Goal: Task Accomplishment & Management: Manage account settings

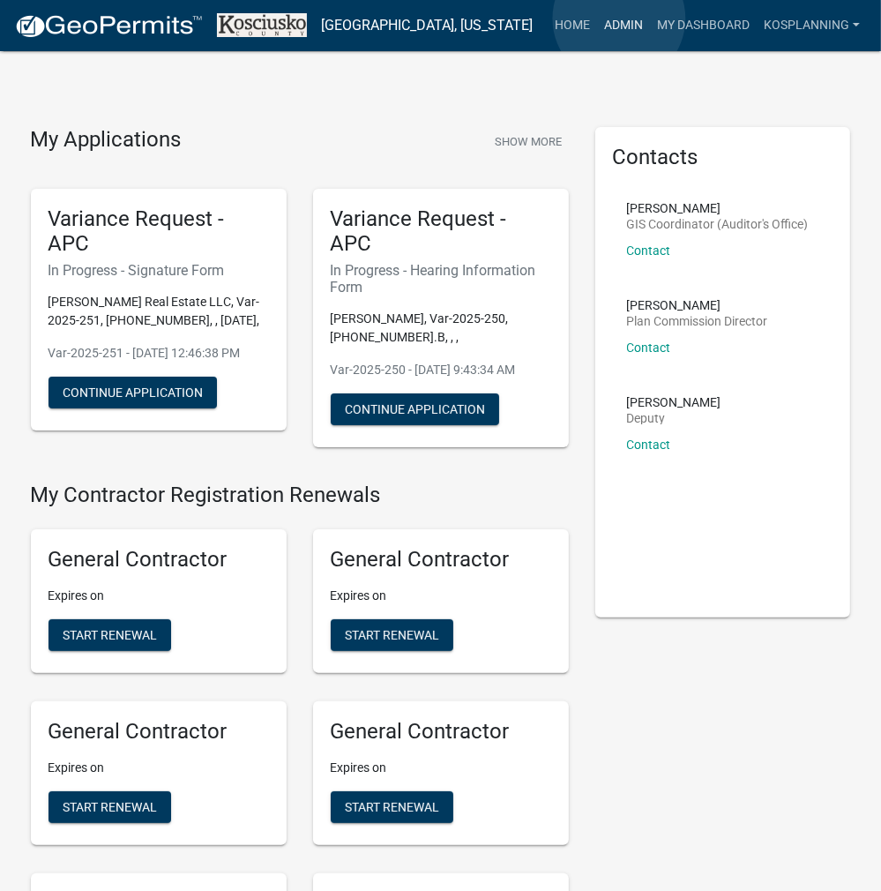
click at [619, 19] on link "Admin" at bounding box center [623, 26] width 53 height 34
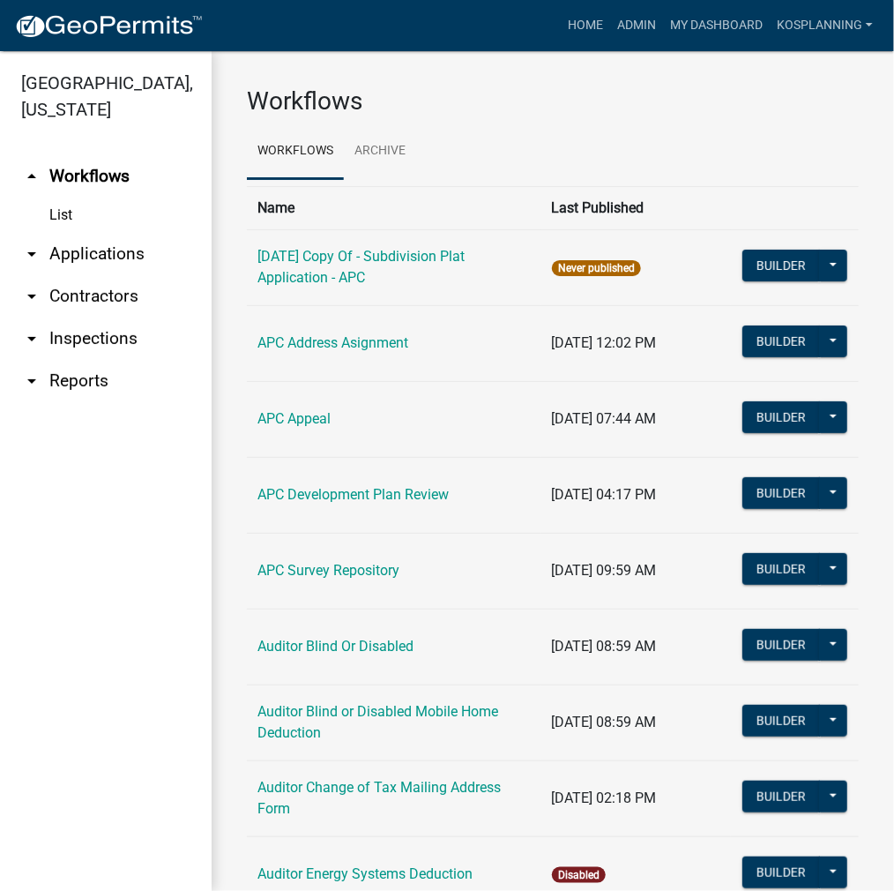
drag, startPoint x: 128, startPoint y: 273, endPoint x: 123, endPoint y: 283, distance: 11.8
click at [127, 273] on link "arrow_drop_down Applications" at bounding box center [106, 254] width 212 height 42
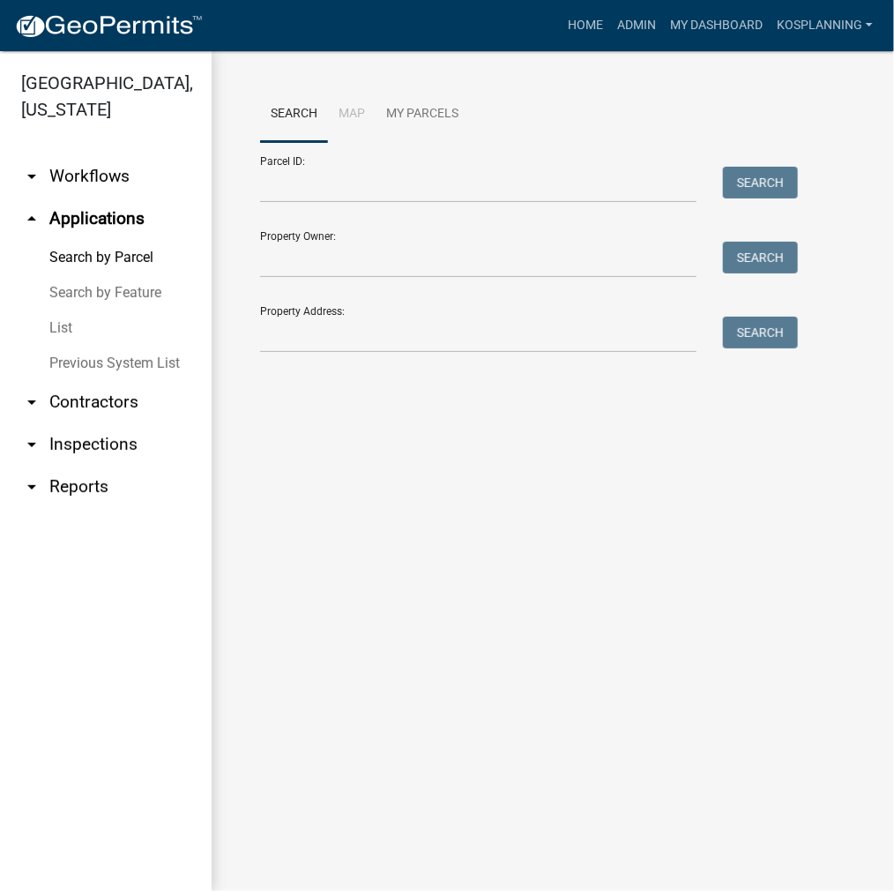
click at [88, 395] on link "arrow_drop_down Contractors" at bounding box center [106, 402] width 212 height 42
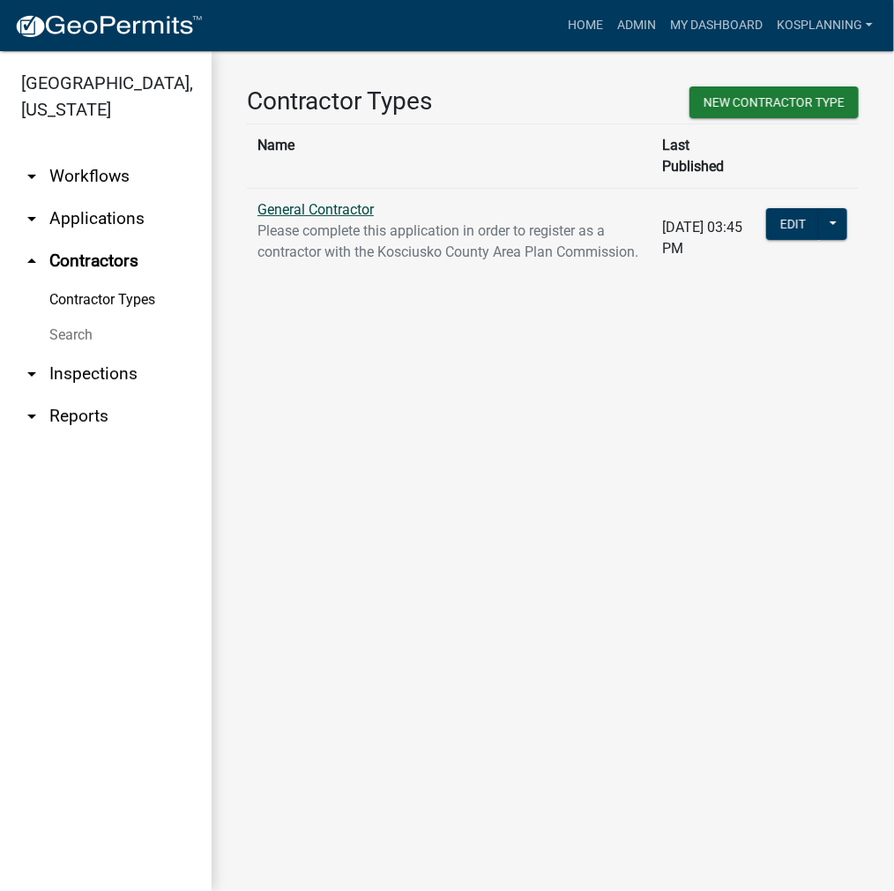
click at [318, 201] on link "General Contractor" at bounding box center [316, 209] width 116 height 17
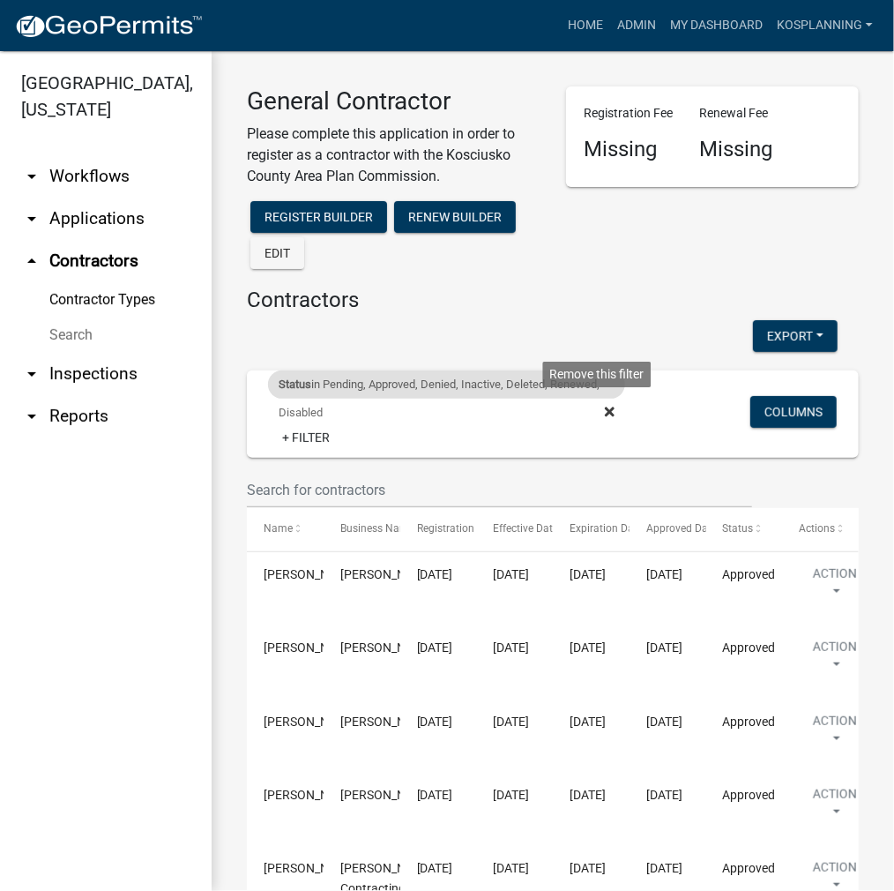
click at [605, 407] on icon at bounding box center [610, 412] width 10 height 14
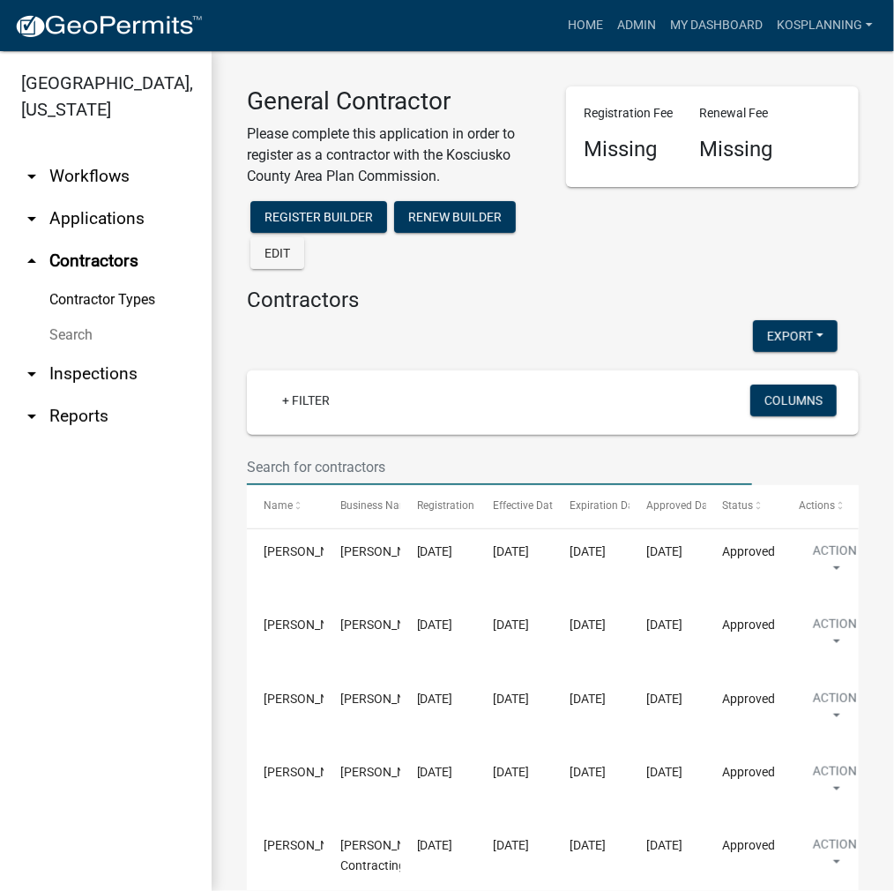
click at [308, 462] on input "text" at bounding box center [499, 467] width 505 height 36
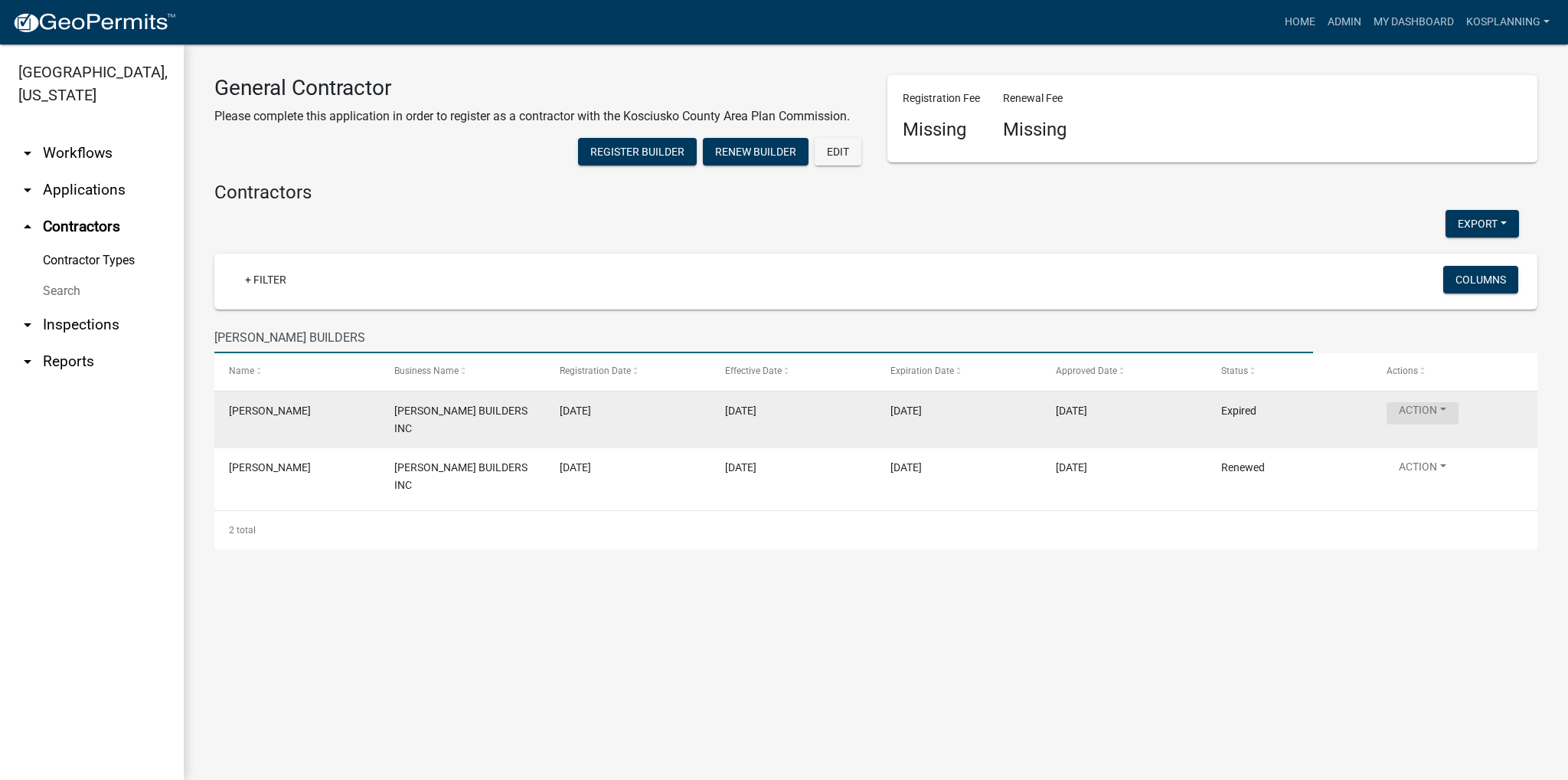
type input "WIDMAN BUILDERS"
click at [775, 406] on button "Action" at bounding box center [1422, 413] width 72 height 23
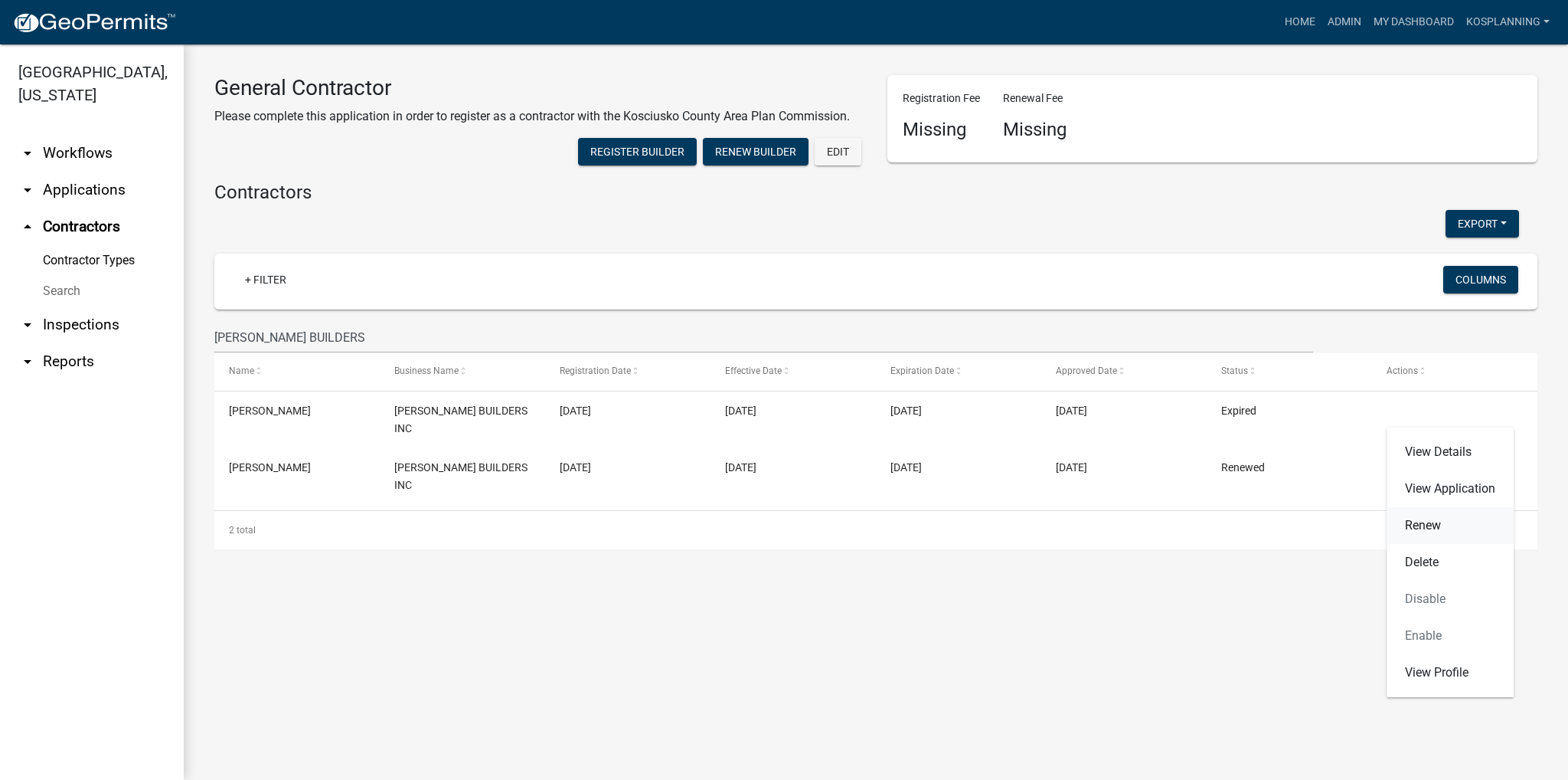
click at [775, 530] on link "Renew" at bounding box center [1450, 526] width 127 height 36
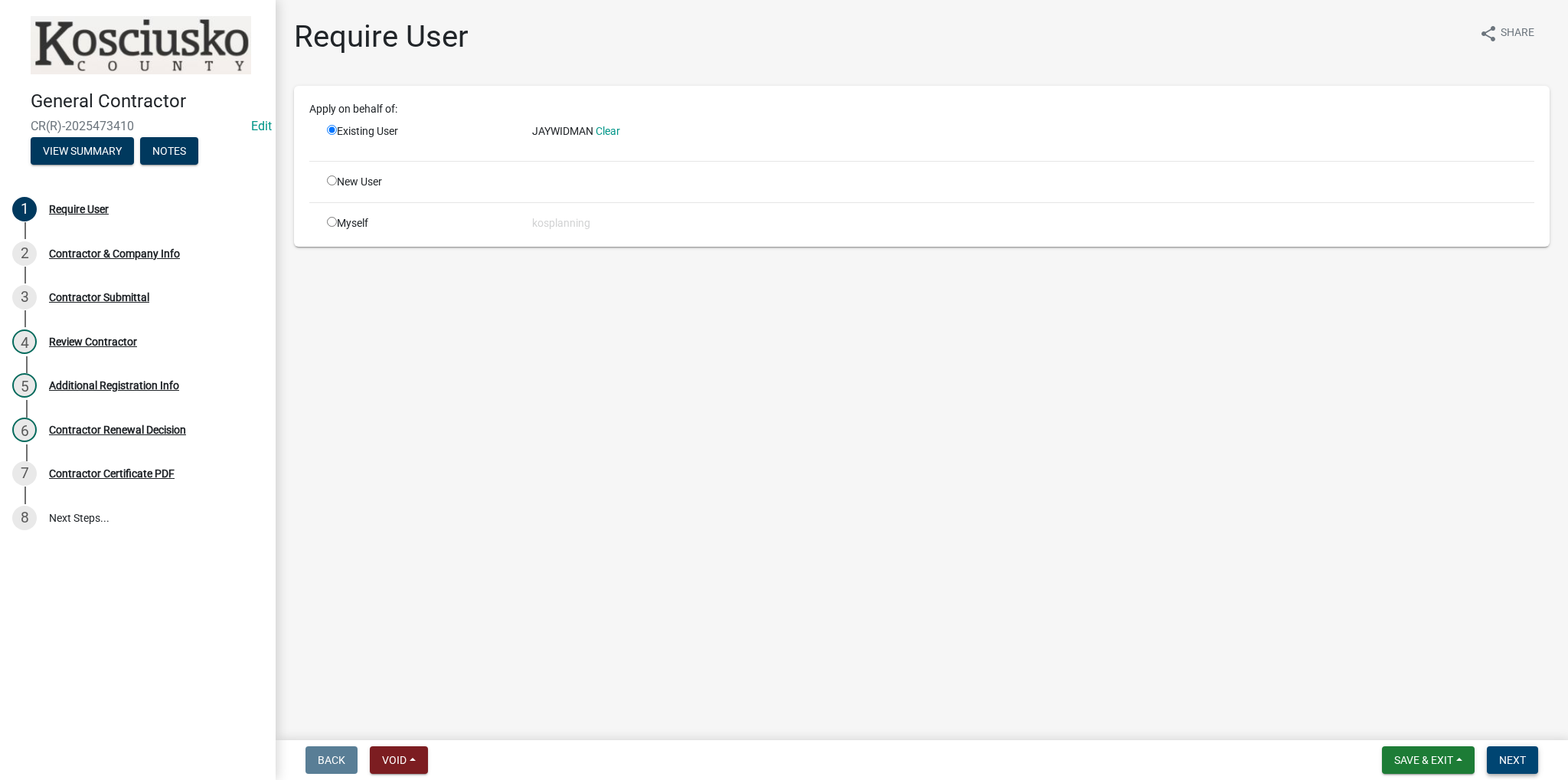
click at [775, 761] on span "Next" at bounding box center [1512, 760] width 27 height 12
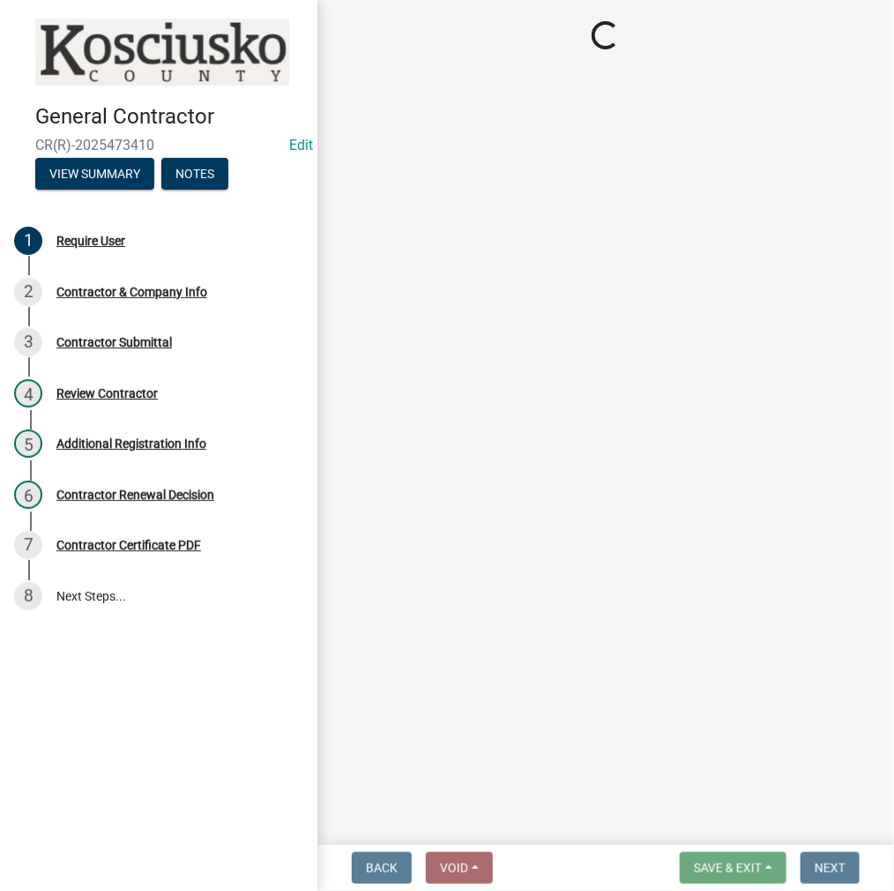
select select "IN"
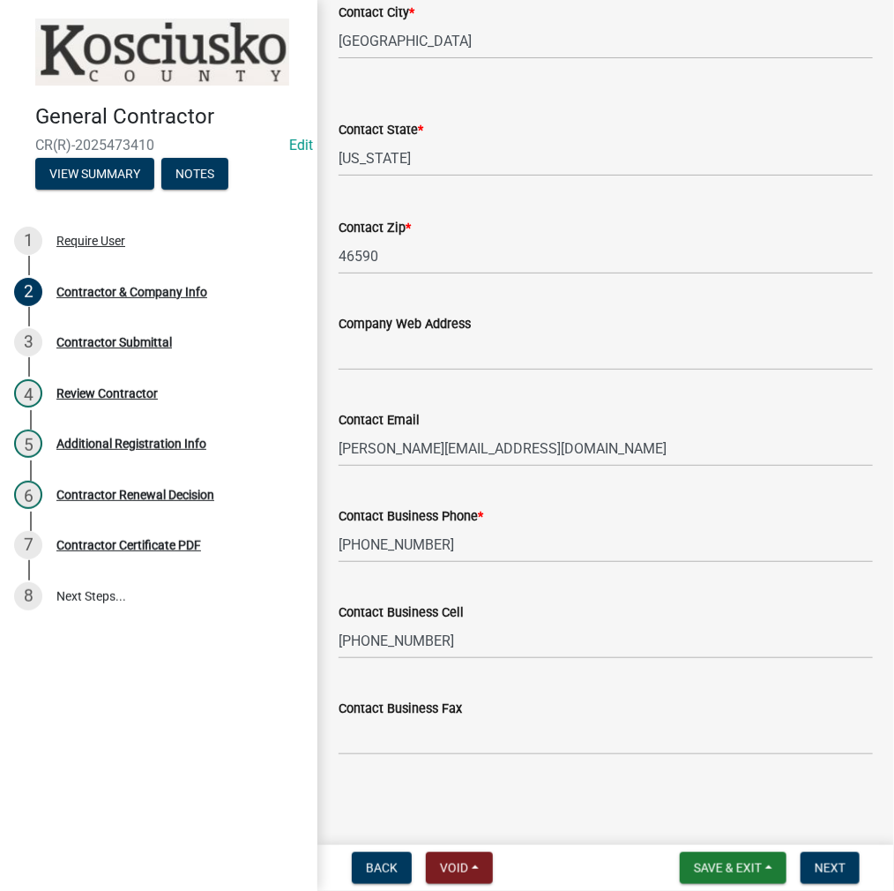
scroll to position [741, 0]
click at [812, 862] on button "Next" at bounding box center [830, 868] width 59 height 32
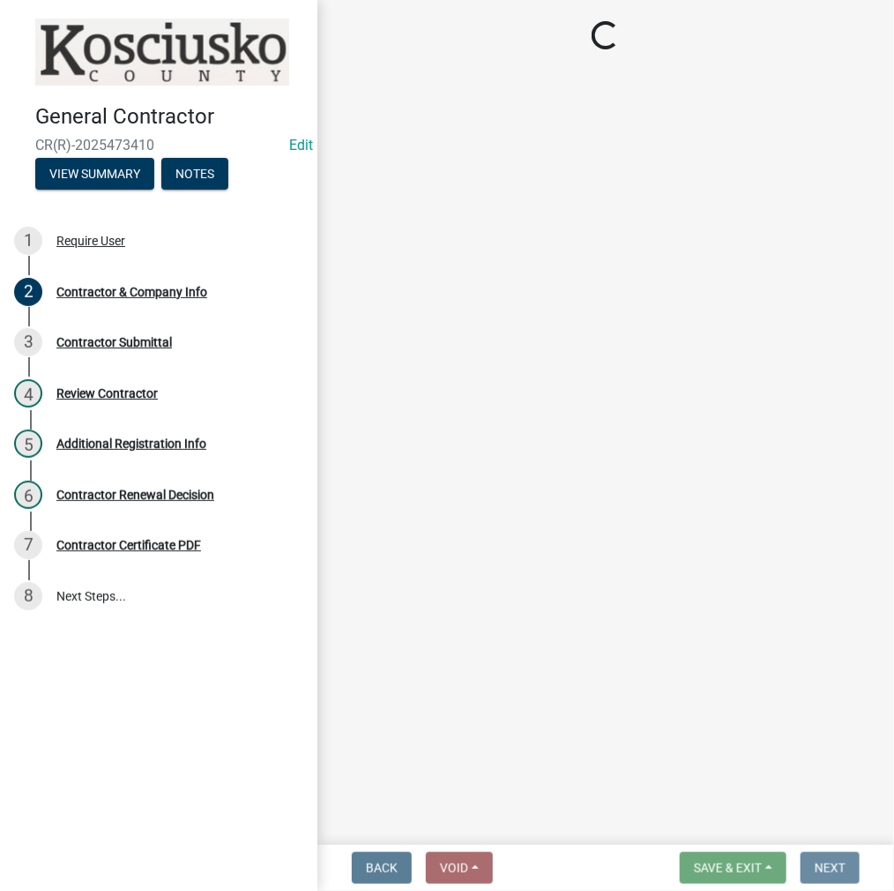
scroll to position [0, 0]
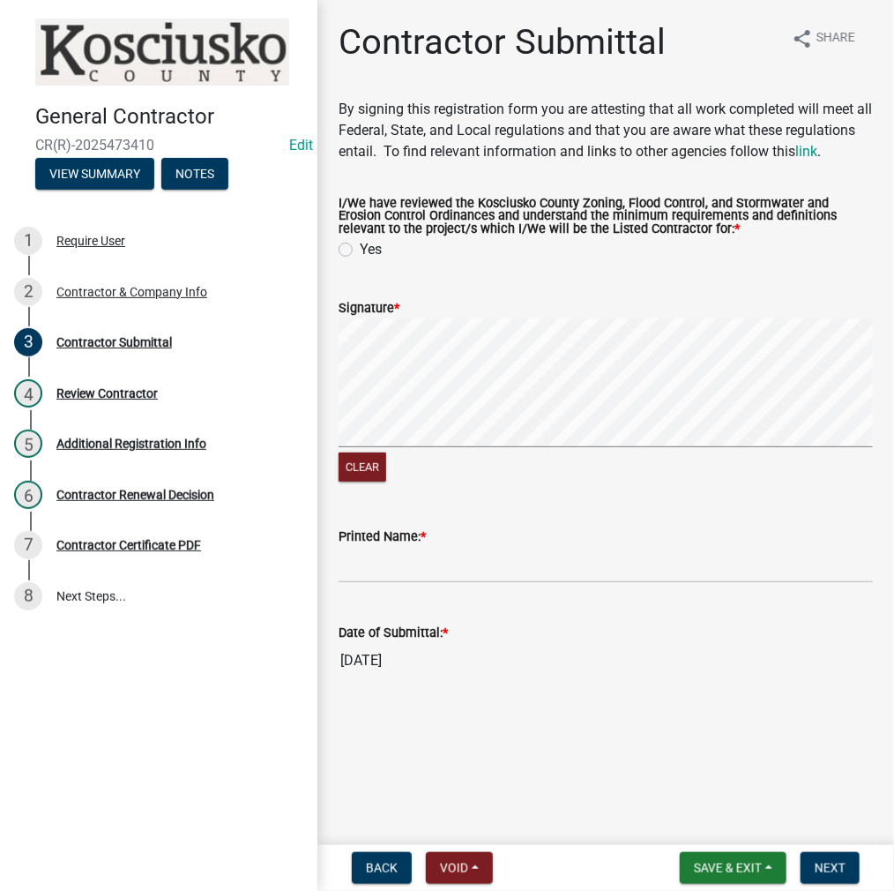
click at [360, 260] on label "Yes" at bounding box center [371, 249] width 22 height 21
click at [360, 250] on input "Yes" at bounding box center [365, 244] width 11 height 11
radio input "true"
click at [394, 583] on input "Printed Name: *" at bounding box center [606, 565] width 534 height 36
type input "JAY WIDMAN"
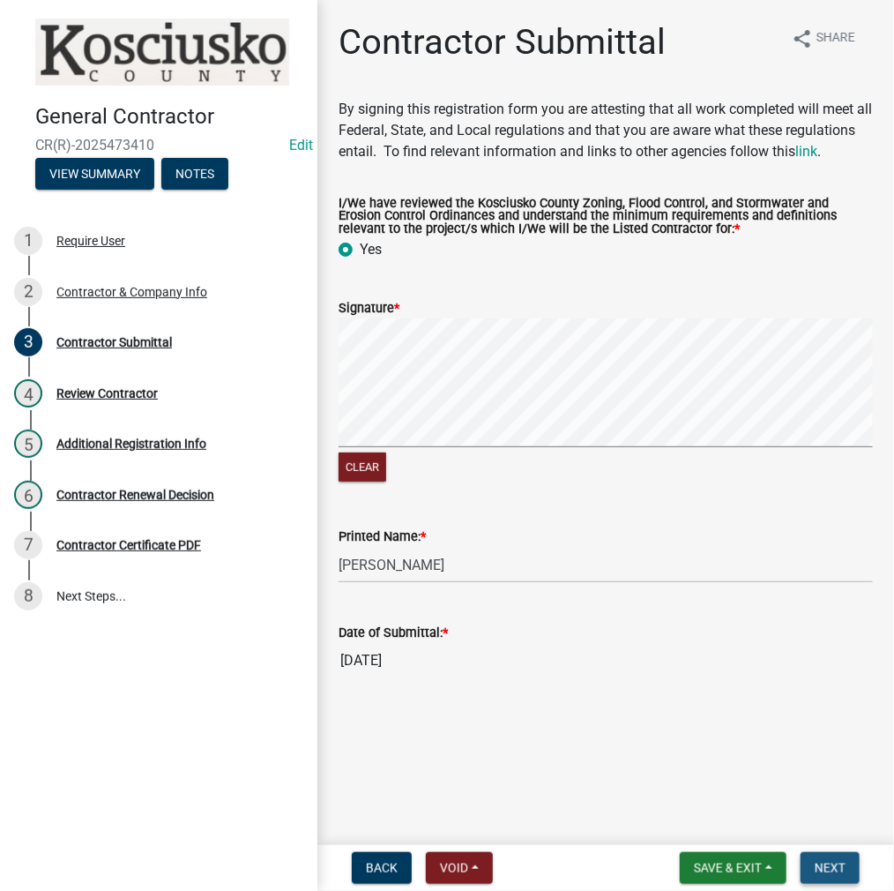
click at [814, 868] on button "Next" at bounding box center [830, 868] width 59 height 32
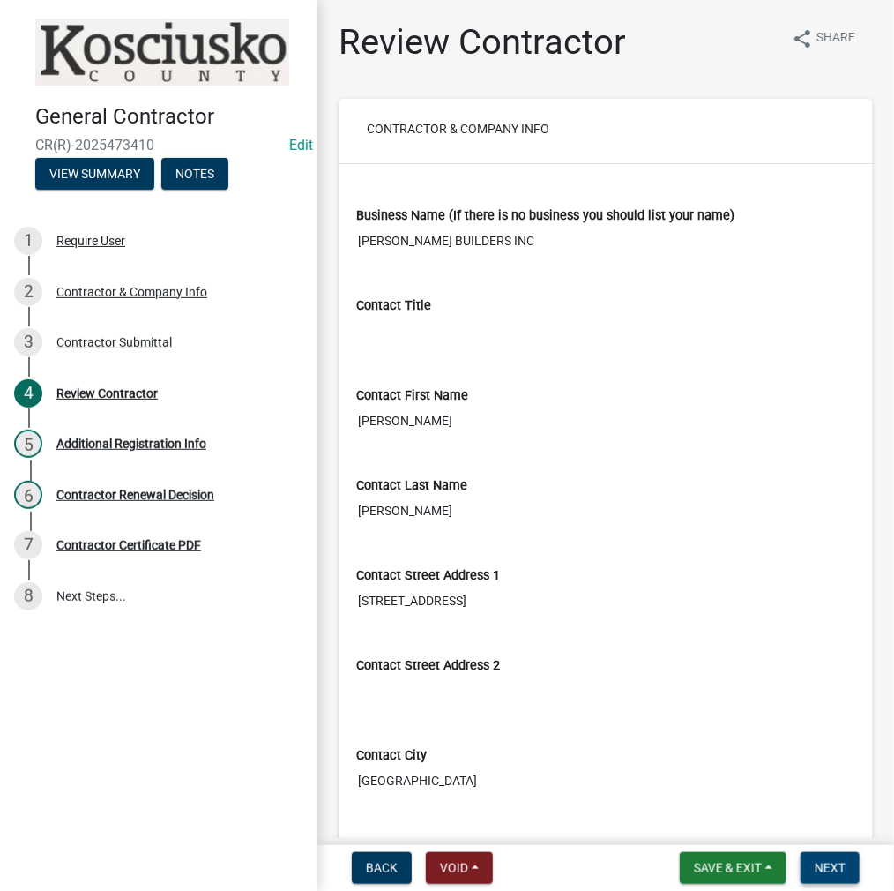
click at [823, 872] on span "Next" at bounding box center [830, 868] width 31 height 14
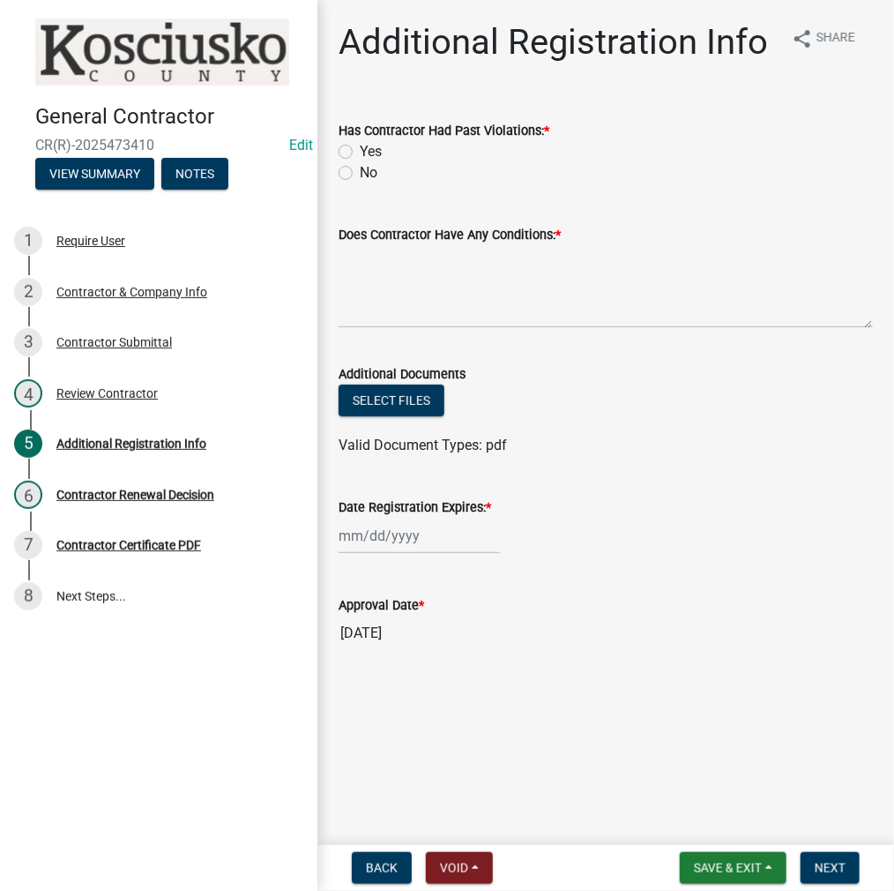
click at [360, 174] on label "No" at bounding box center [369, 172] width 18 height 21
click at [360, 174] on input "No" at bounding box center [365, 167] width 11 height 11
radio input "true"
click at [406, 288] on textarea "Does Contractor Have Any Conditions: *" at bounding box center [606, 286] width 534 height 83
type textarea "NONE"
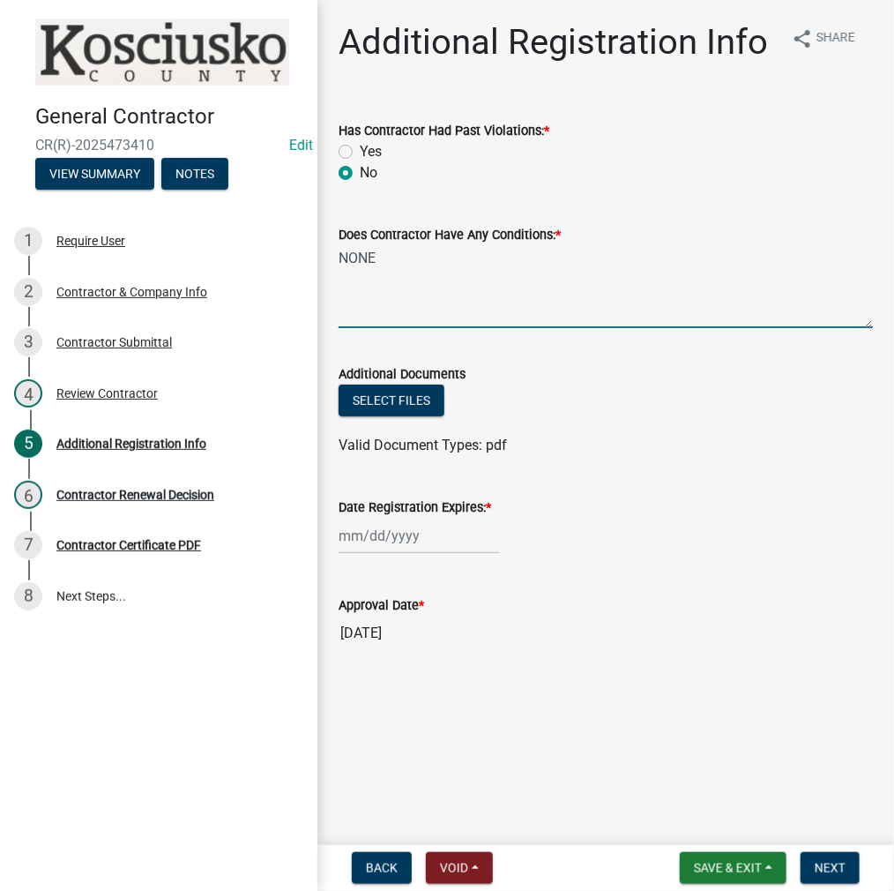
click at [395, 551] on div at bounding box center [419, 536] width 161 height 36
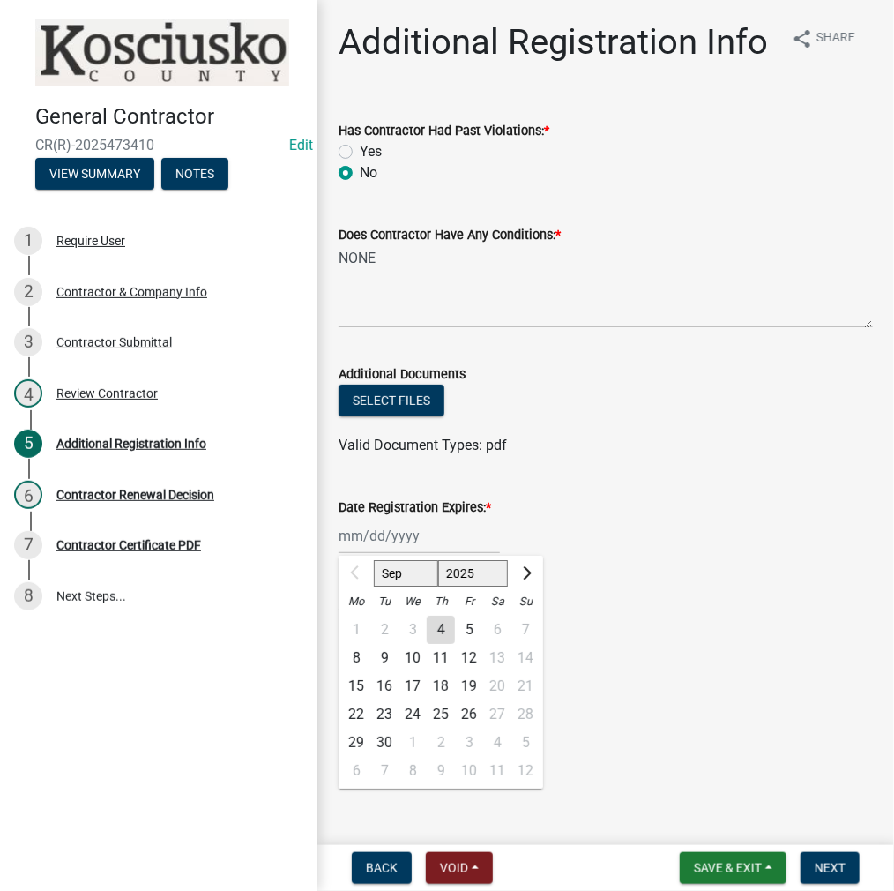
click at [467, 577] on select "2025 2026 2027 2028 2029 2030 2031 2032 2033 2034 2035 2036 2037 2038 2039 2040…" at bounding box center [473, 573] width 71 height 26
select select "2026"
click at [438, 560] on select "2025 2026 2027 2028 2029 2030 2031 2032 2033 2034 2035 2036 2037 2038 2039 2040…" at bounding box center [473, 573] width 71 height 26
click at [469, 629] on div "4" at bounding box center [469, 630] width 28 height 28
type input "09/04/2026"
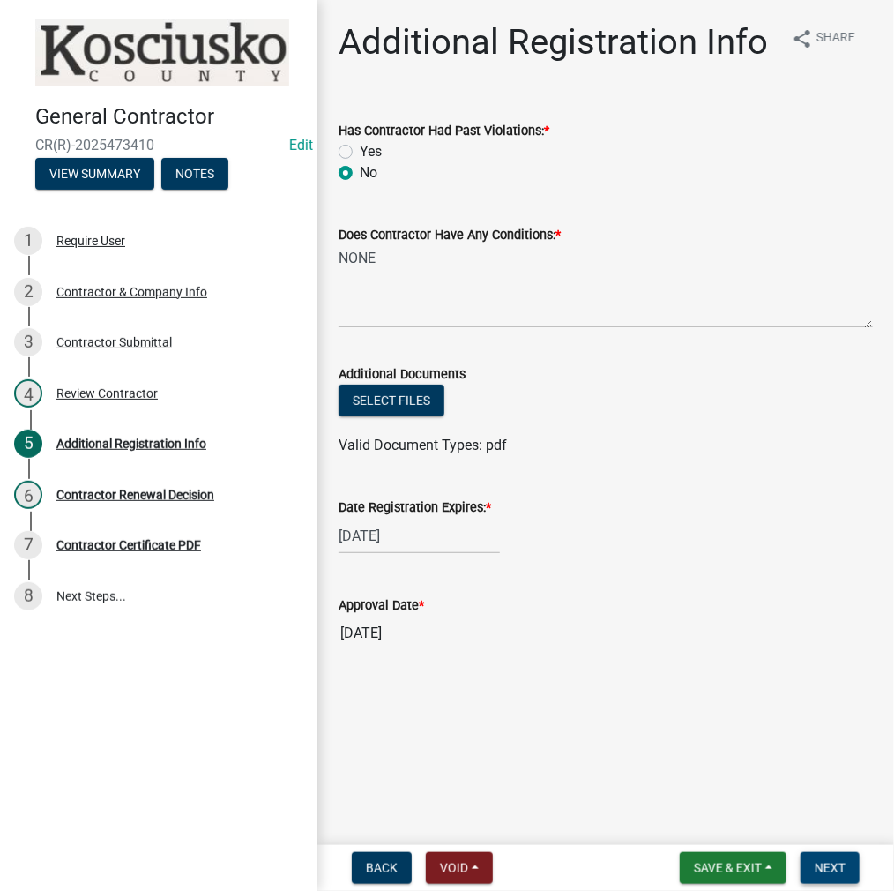
click at [837, 864] on span "Next" at bounding box center [830, 868] width 31 height 14
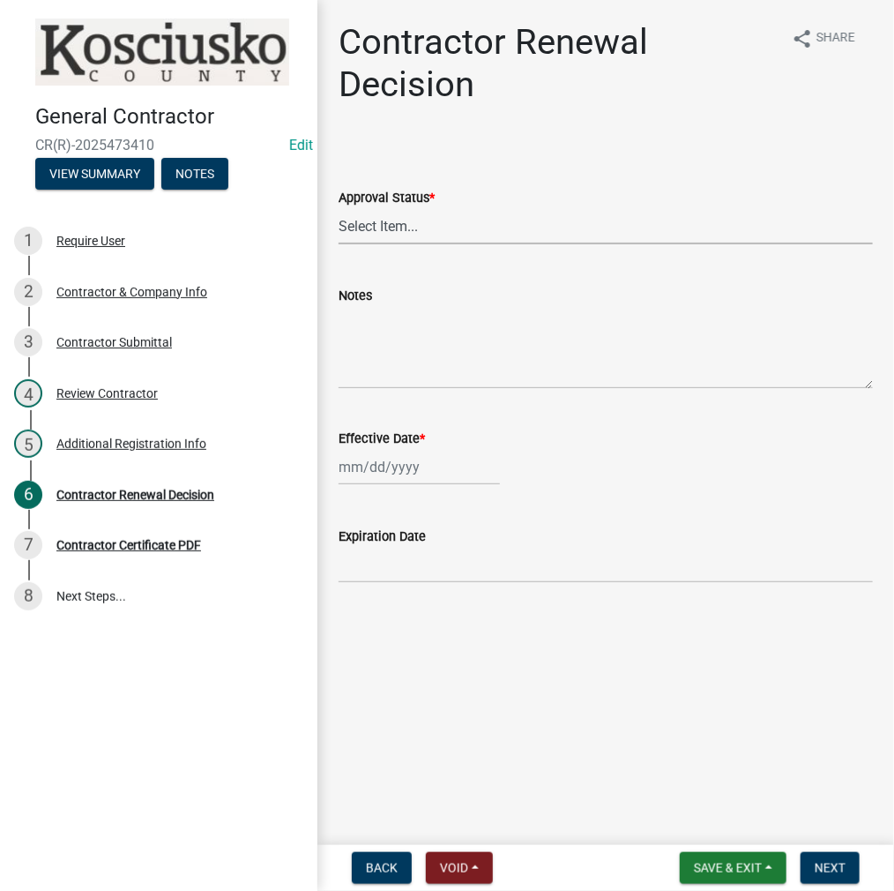
click at [392, 223] on select "Select Item... Approved Denied" at bounding box center [606, 226] width 534 height 36
click at [339, 208] on select "Select Item... Approved Denied" at bounding box center [606, 226] width 534 height 36
select select "30db8998-795d-4bbe-8e49-f1ade8865815"
click at [388, 475] on div at bounding box center [419, 467] width 161 height 36
select select "9"
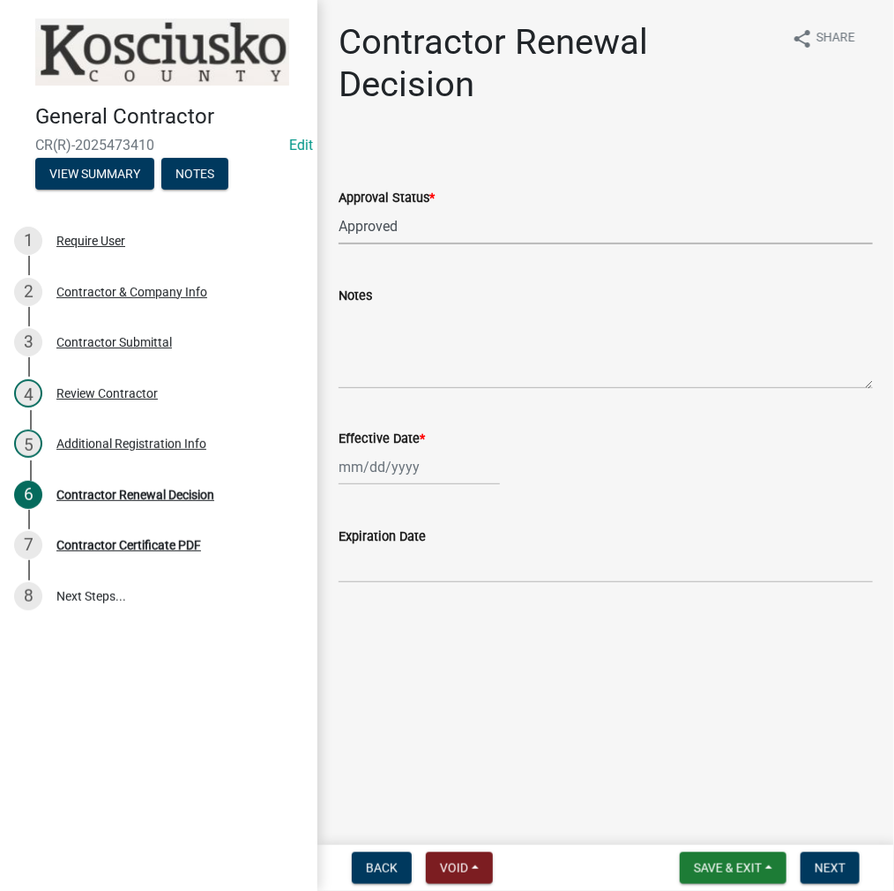
select select "2025"
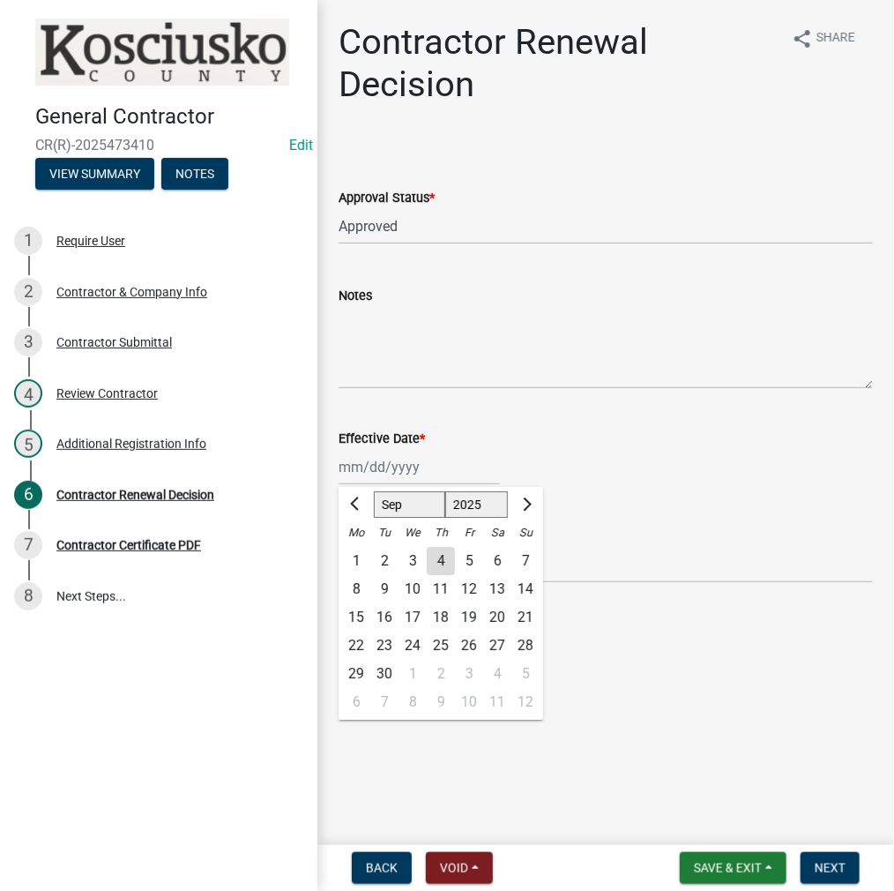
click at [437, 558] on div "4" at bounding box center [441, 561] width 28 height 28
type input "09/04/2025"
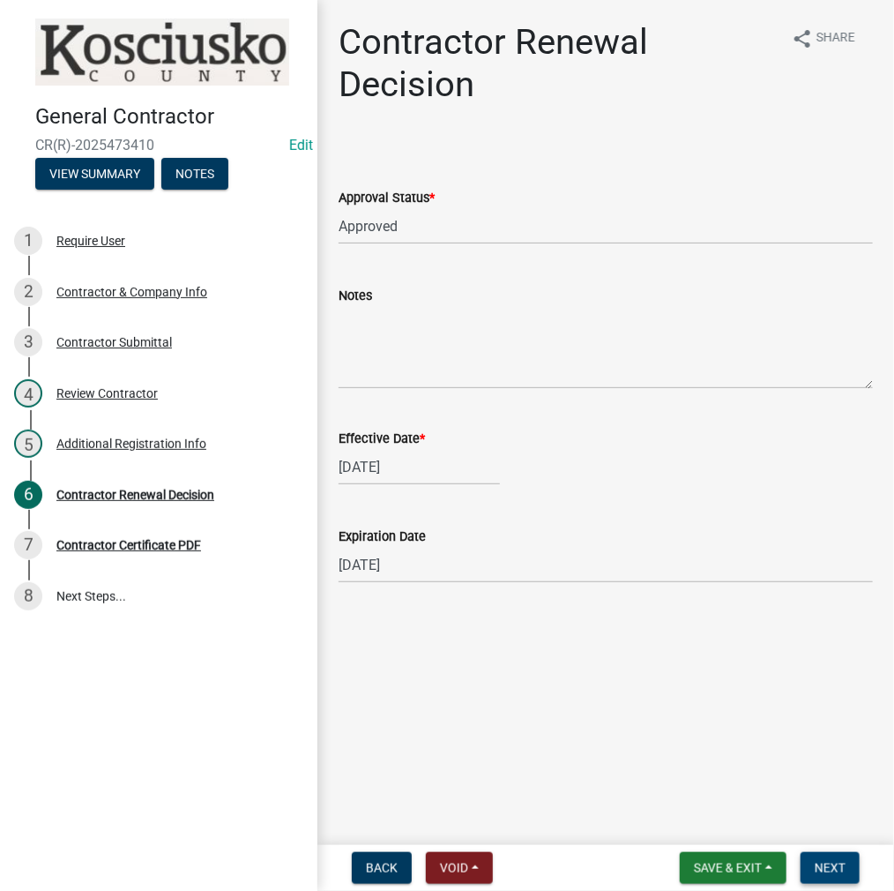
click at [830, 871] on span "Next" at bounding box center [830, 868] width 31 height 14
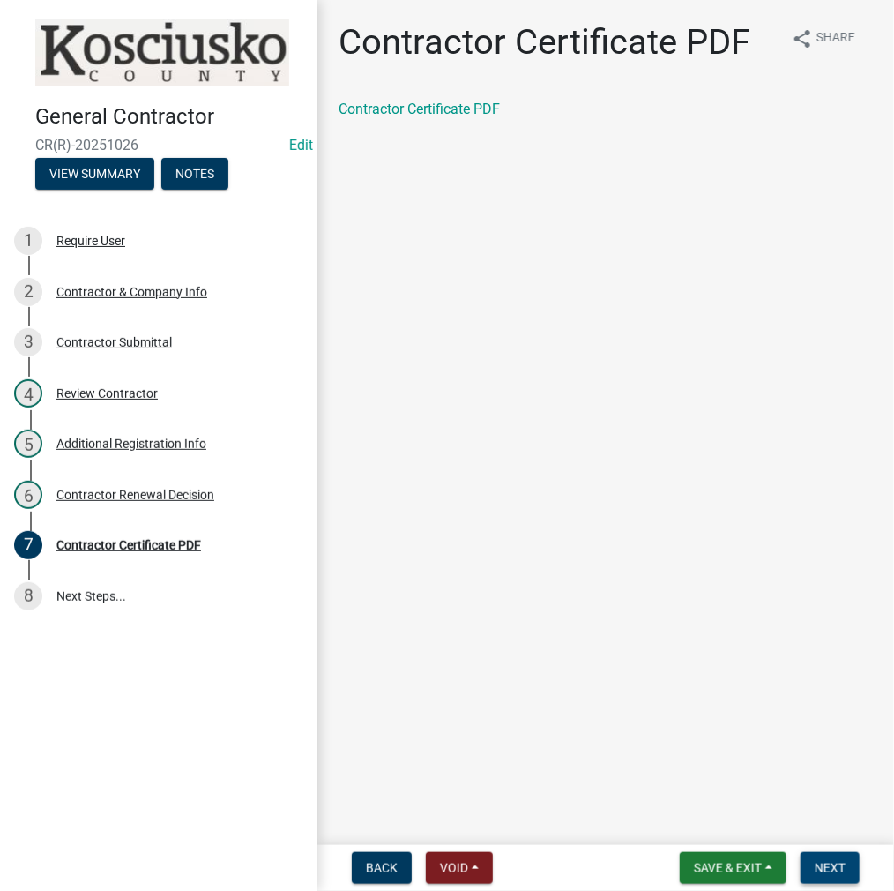
click at [833, 870] on span "Next" at bounding box center [830, 868] width 31 height 14
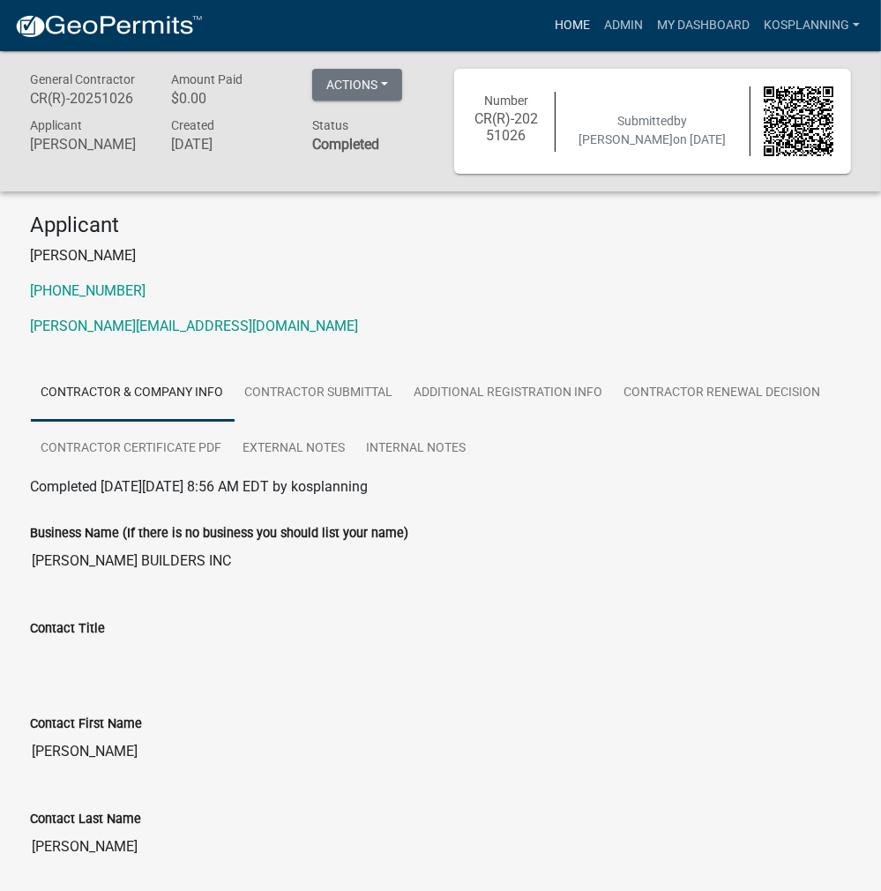
click at [571, 17] on link "Home" at bounding box center [572, 26] width 49 height 34
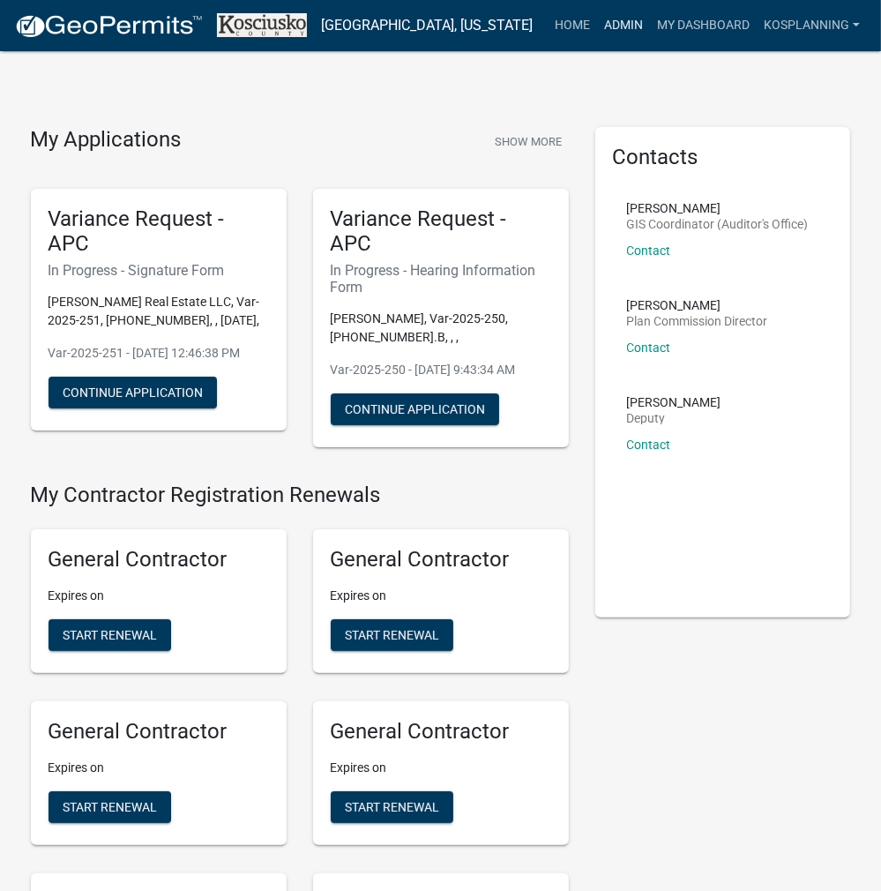
click at [615, 24] on link "Admin" at bounding box center [623, 26] width 53 height 34
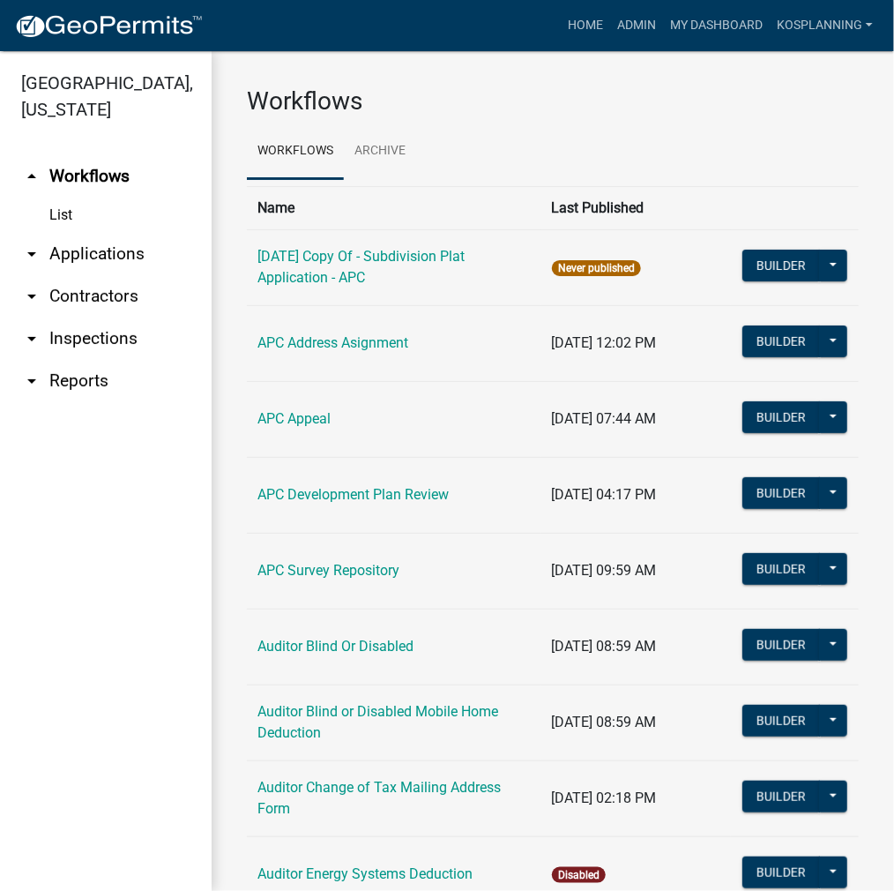
click at [109, 258] on link "arrow_drop_down Applications" at bounding box center [106, 254] width 212 height 42
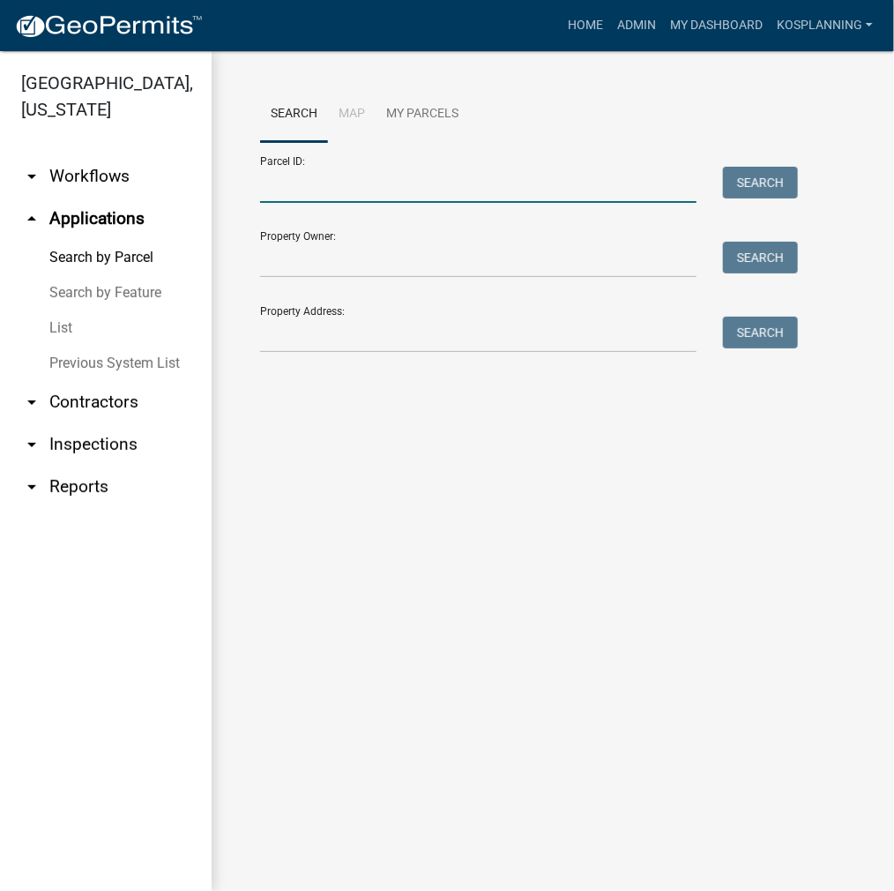
click at [284, 195] on input "Parcel ID:" at bounding box center [478, 185] width 437 height 36
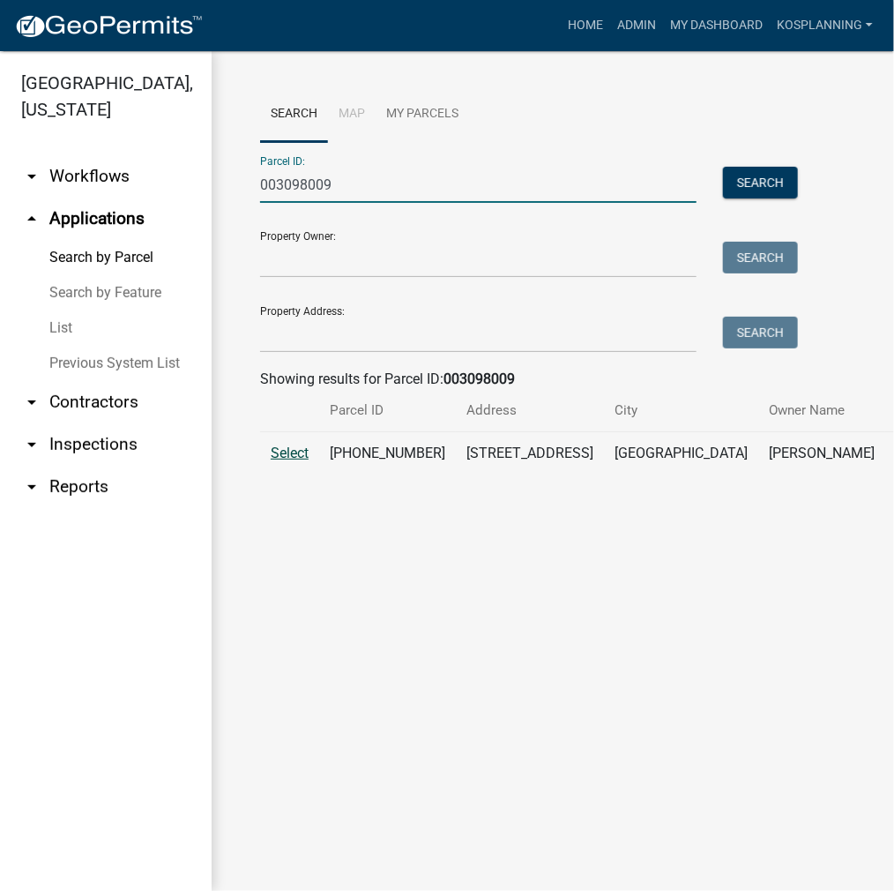
click at [296, 461] on span "Select" at bounding box center [290, 453] width 38 height 17
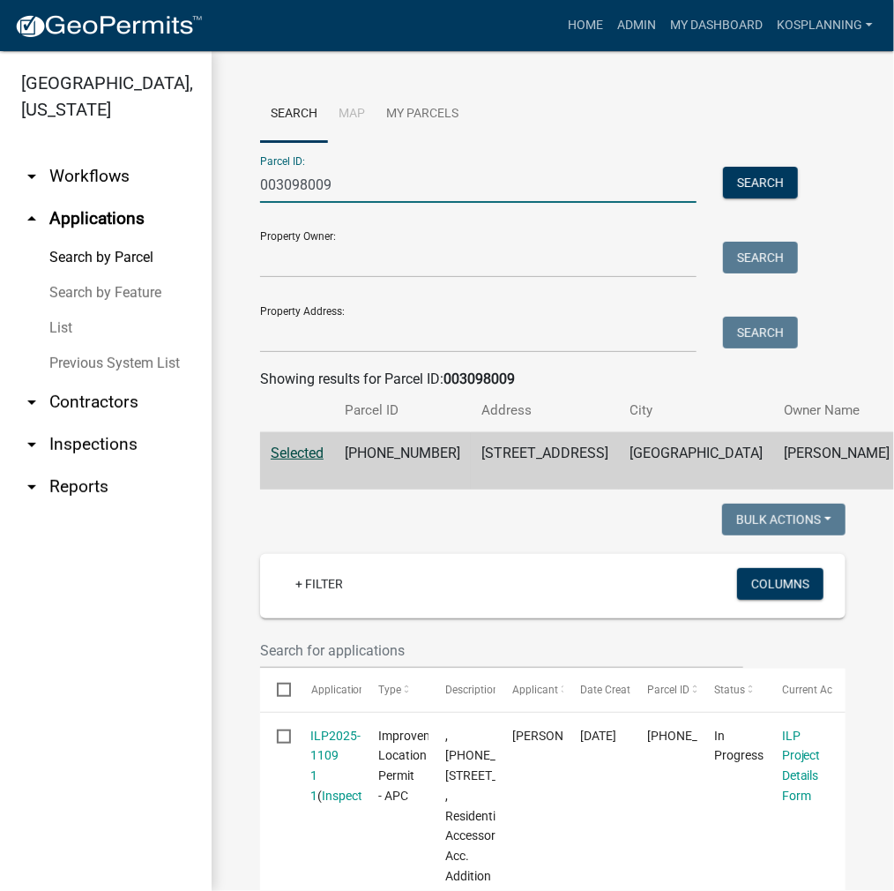
click at [342, 187] on input "003098009" at bounding box center [478, 185] width 437 height 36
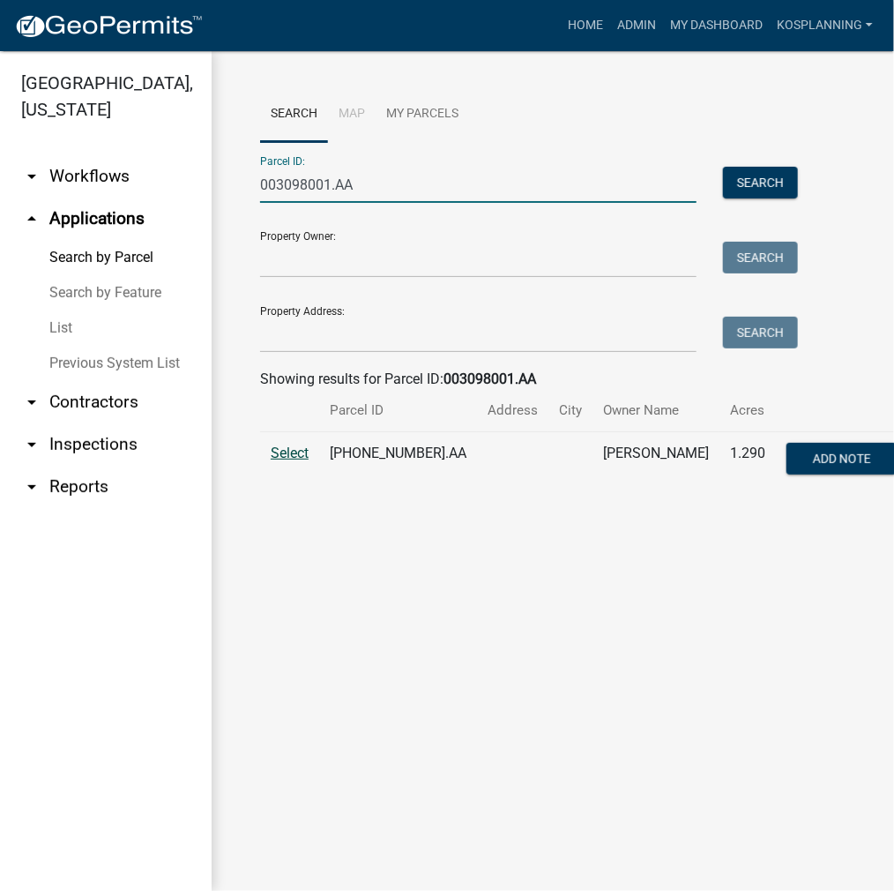
type input "003098001.AA"
click at [292, 445] on span "Select" at bounding box center [290, 453] width 38 height 17
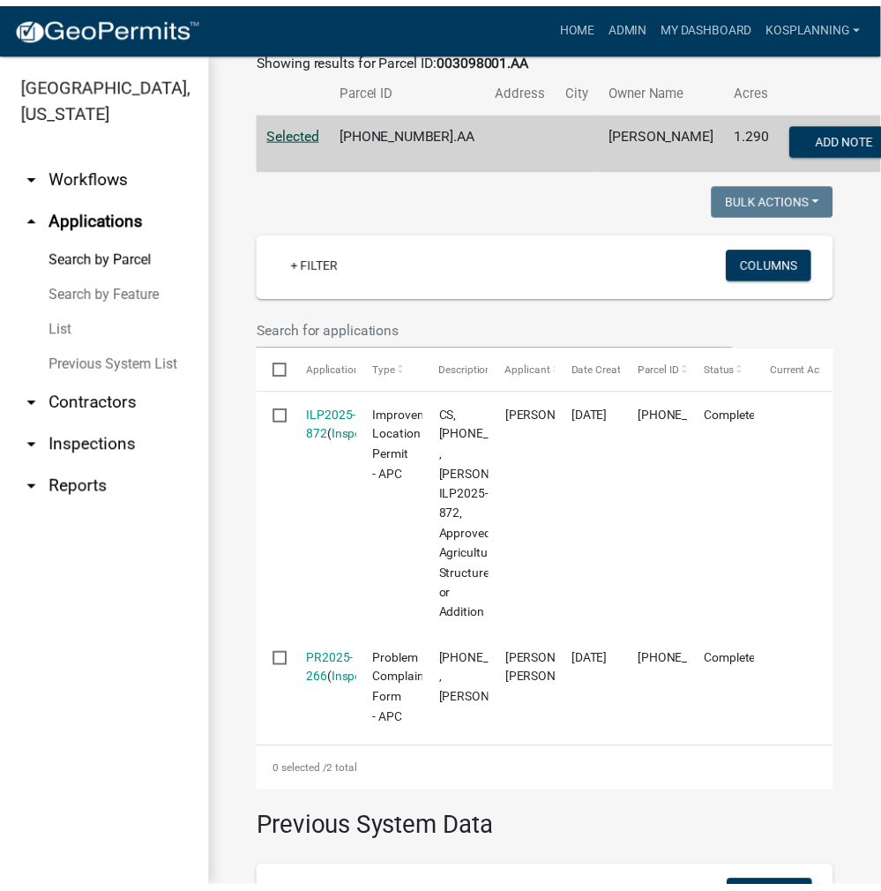
scroll to position [353, 0]
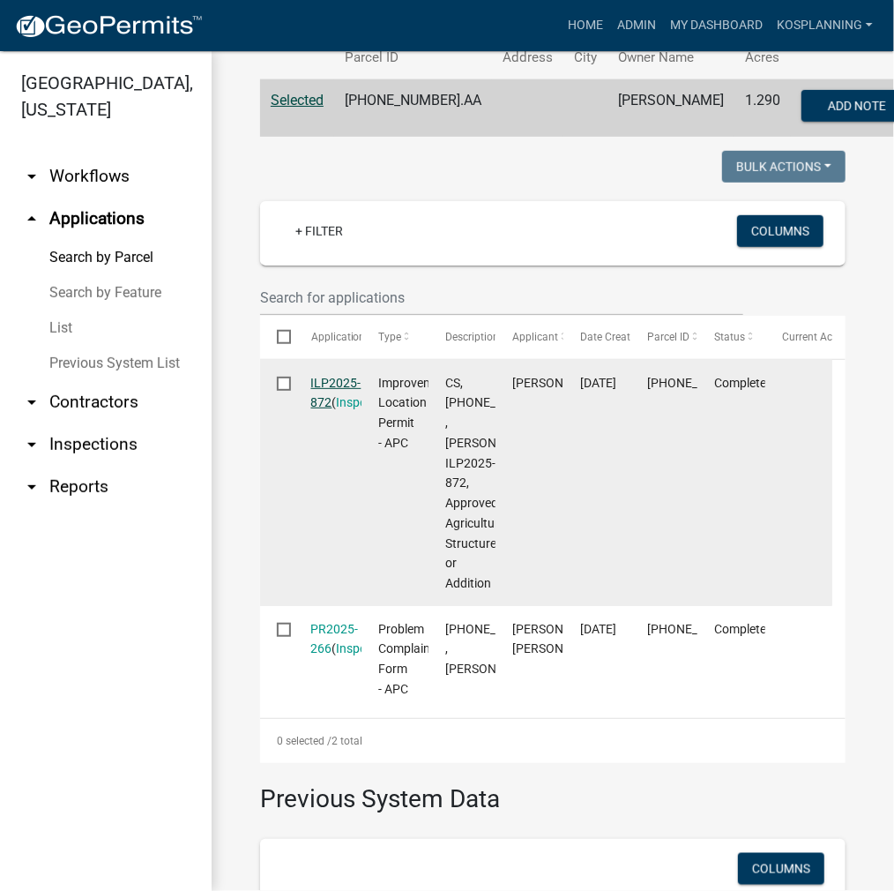
click at [335, 409] on link "ILP2025-872" at bounding box center [336, 393] width 50 height 34
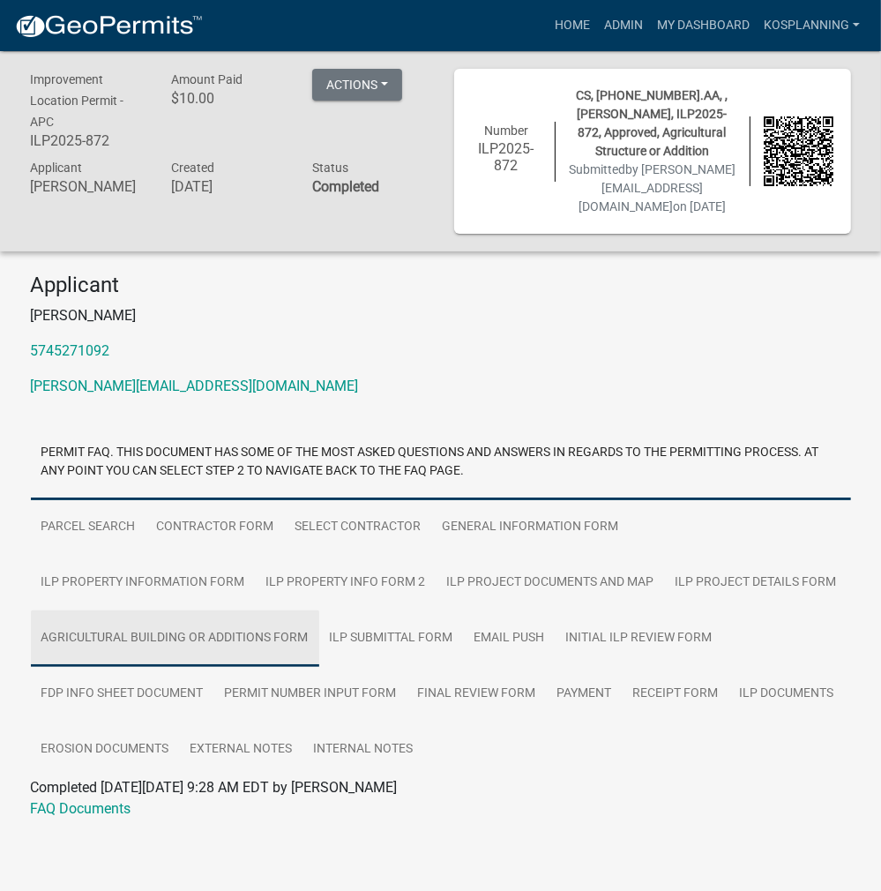
click at [197, 642] on link "Agricultural Building or additions Form" at bounding box center [175, 638] width 288 height 56
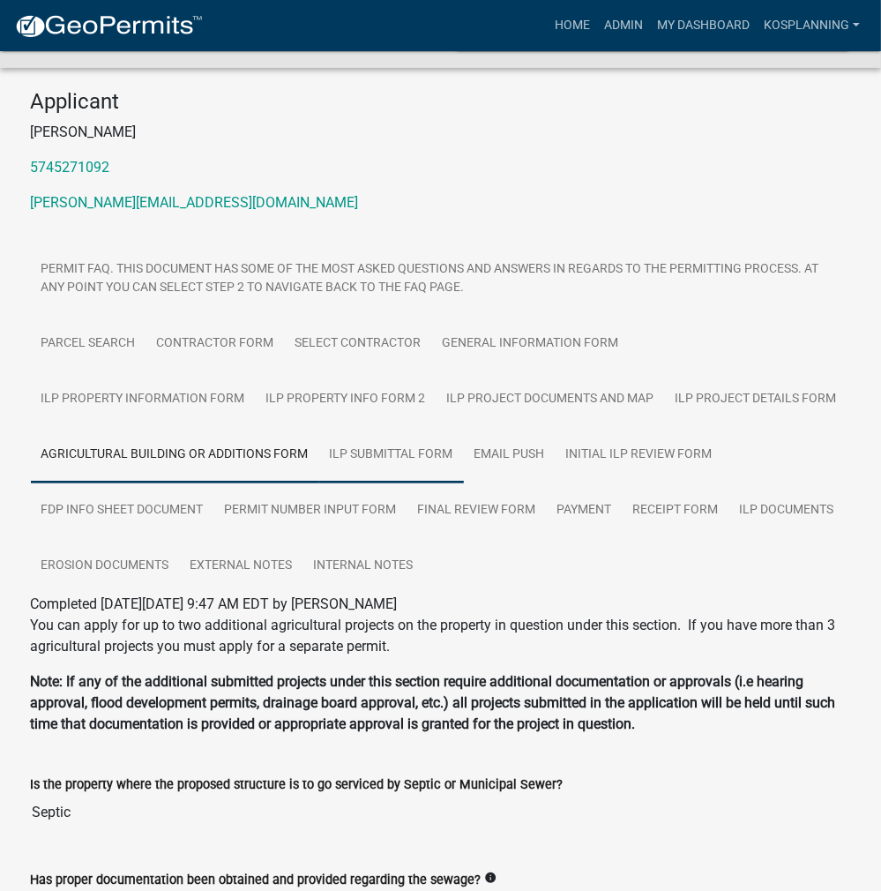
scroll to position [176, 0]
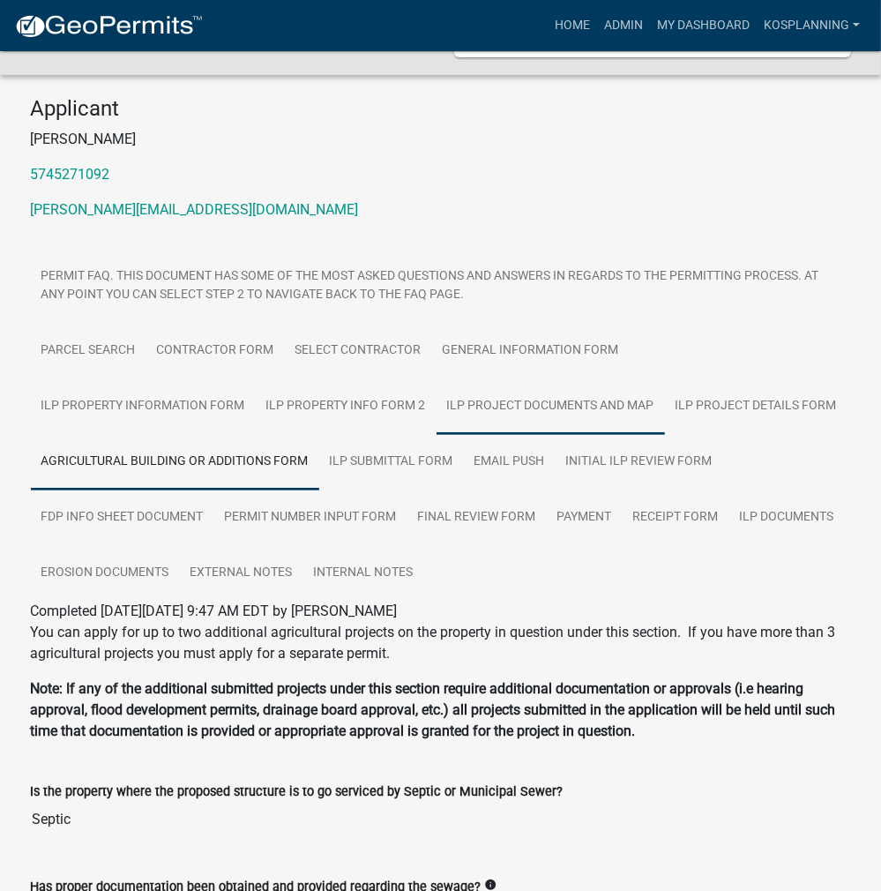
click at [437, 392] on link "ILP Project Documents and Map" at bounding box center [551, 406] width 228 height 56
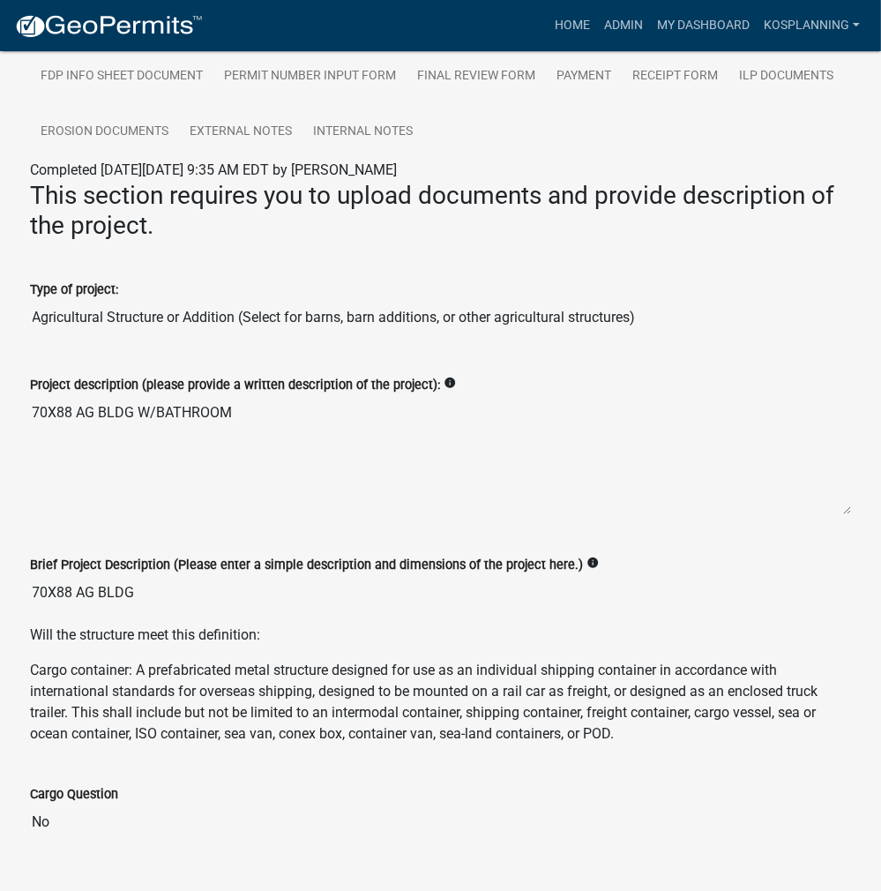
scroll to position [88, 0]
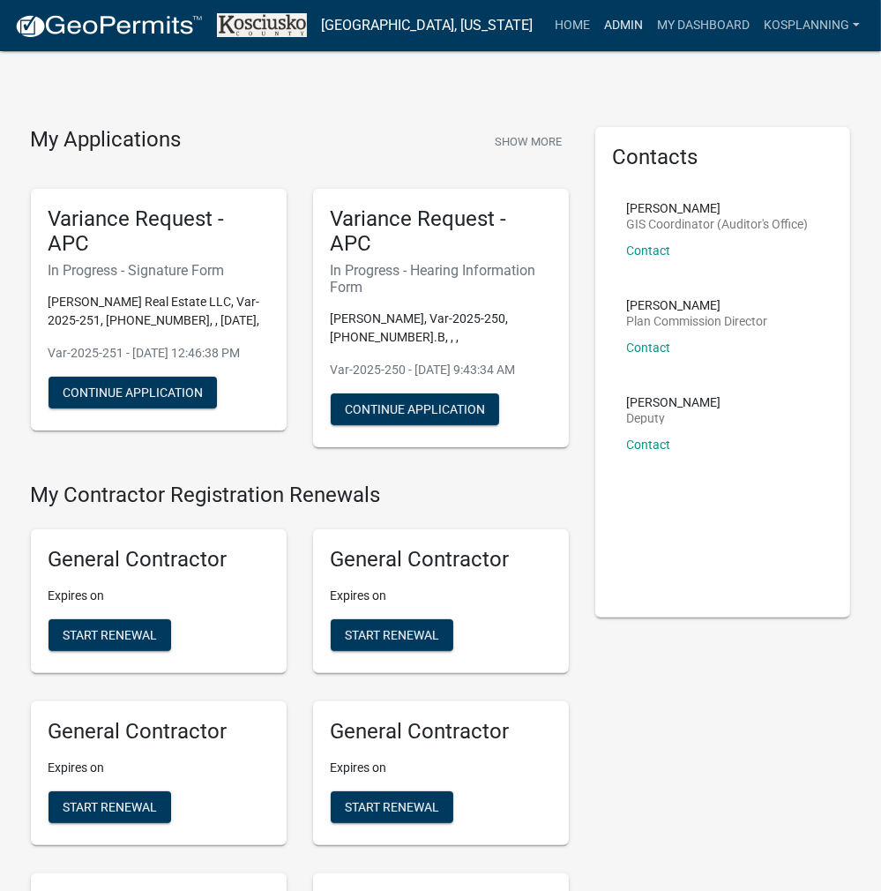
click at [630, 23] on link "Admin" at bounding box center [623, 26] width 53 height 34
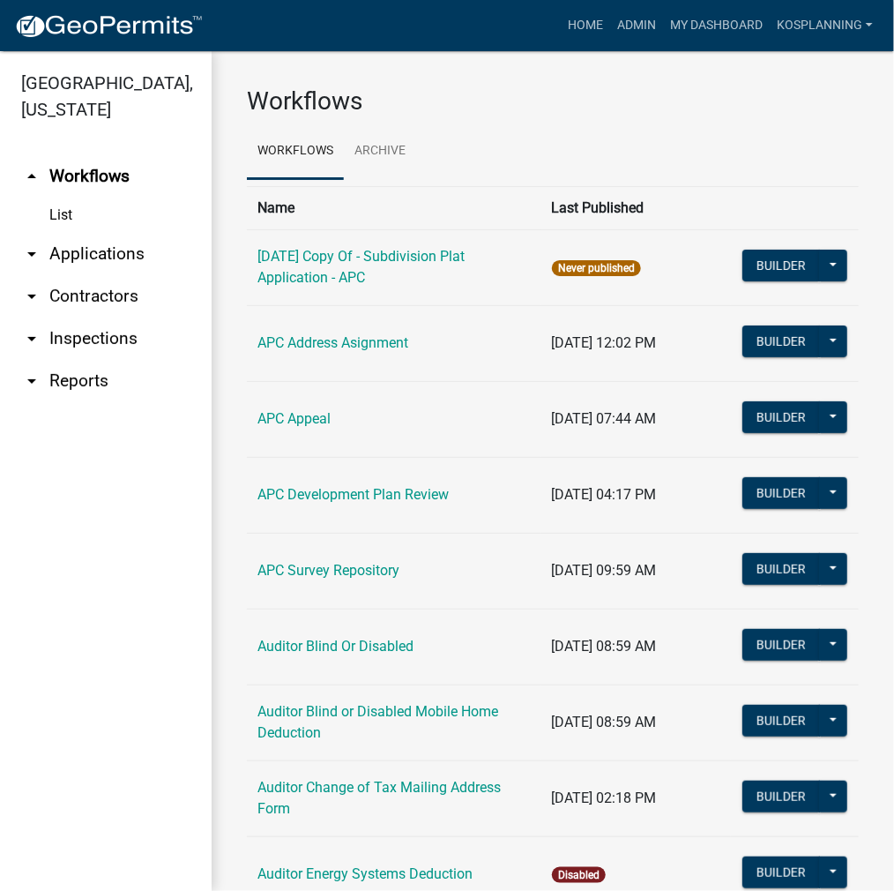
click at [85, 252] on link "arrow_drop_down Applications" at bounding box center [106, 254] width 212 height 42
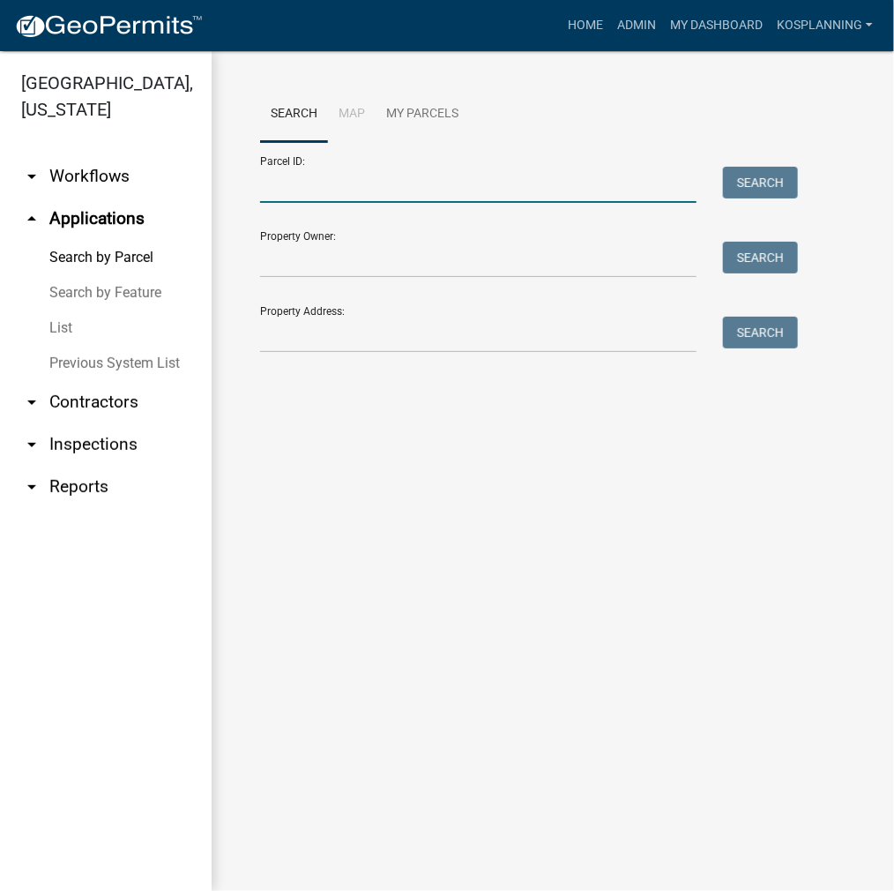
click at [290, 183] on input "Parcel ID:" at bounding box center [478, 185] width 437 height 36
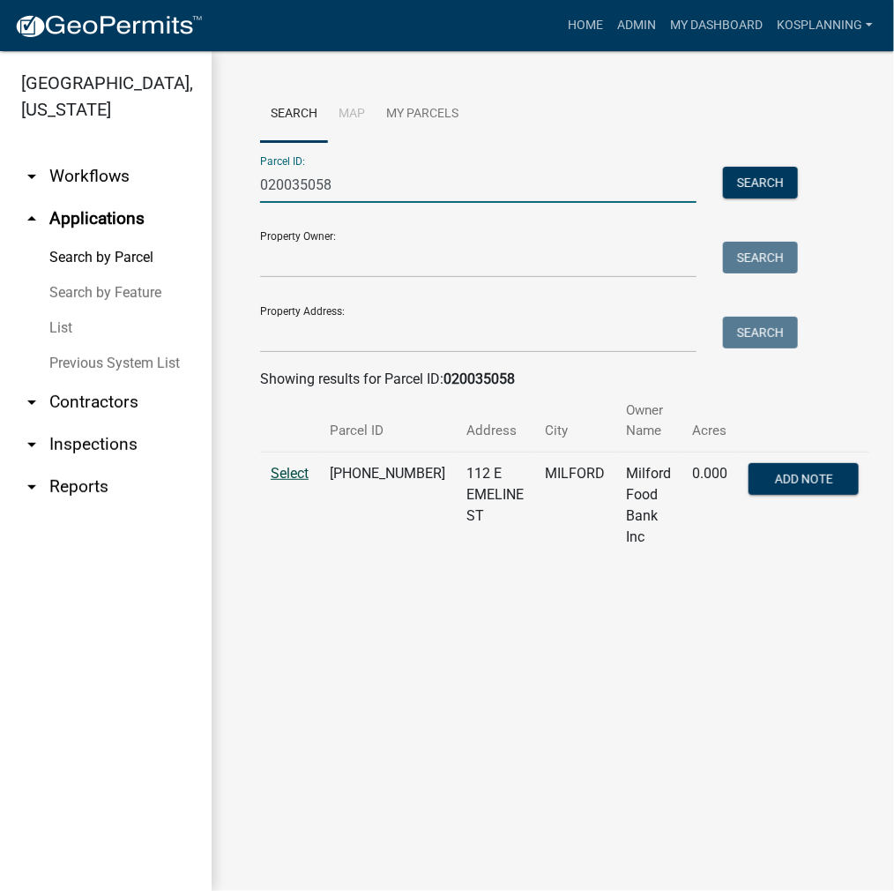
type input "020035058"
click at [289, 473] on span "Select" at bounding box center [290, 473] width 38 height 17
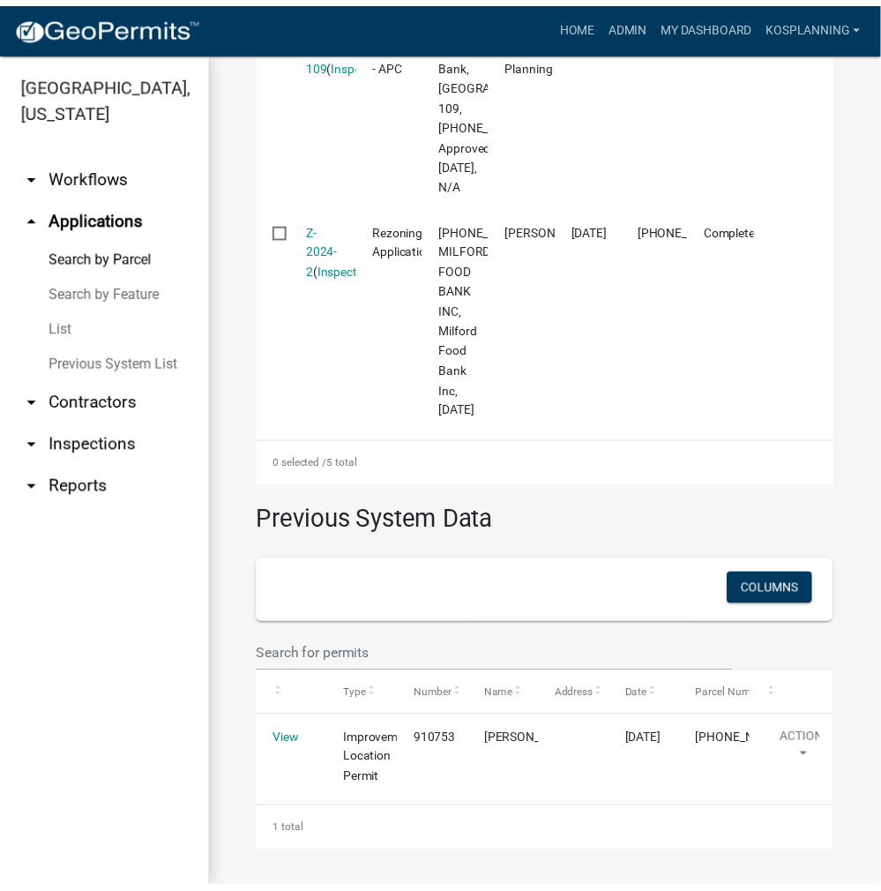
scroll to position [1575, 0]
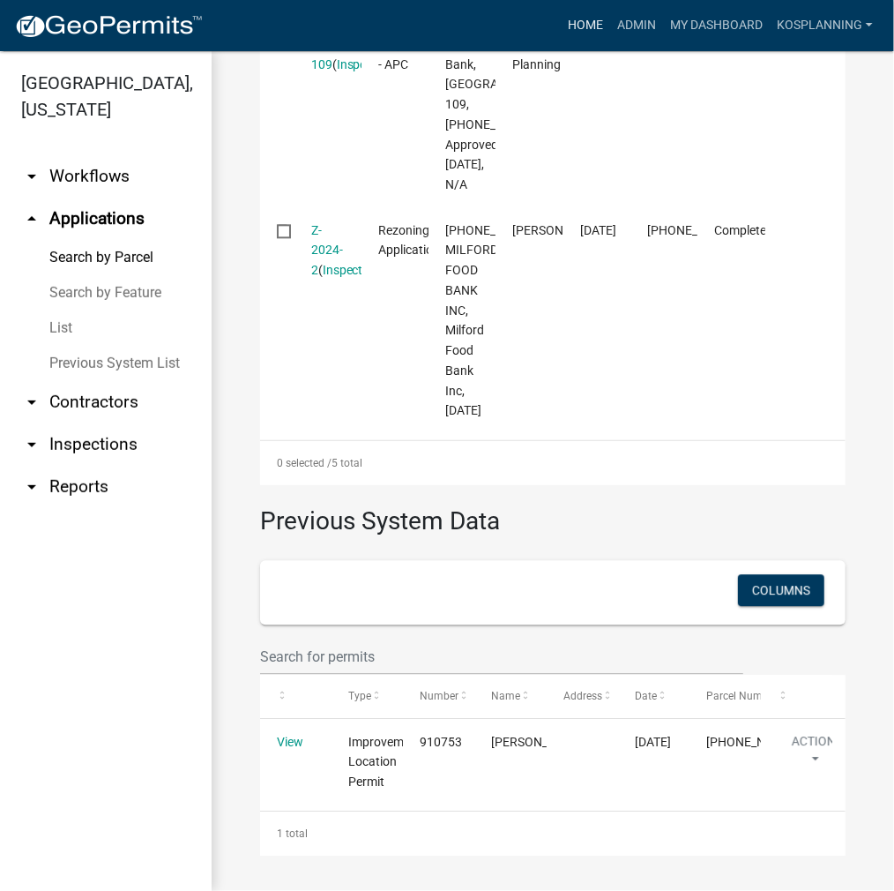
click at [589, 22] on link "Home" at bounding box center [585, 26] width 49 height 34
